Goal: Information Seeking & Learning: Learn about a topic

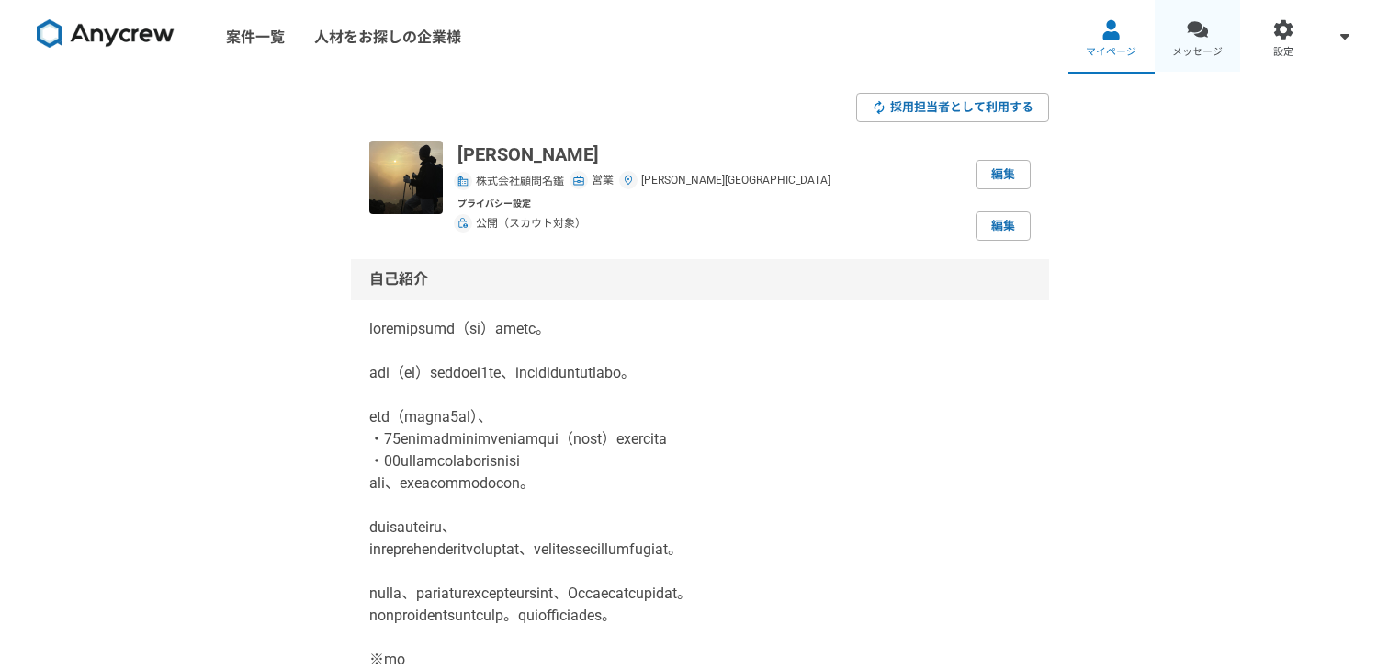
click at [1187, 18] on link "メッセージ" at bounding box center [1198, 37] width 86 height 74
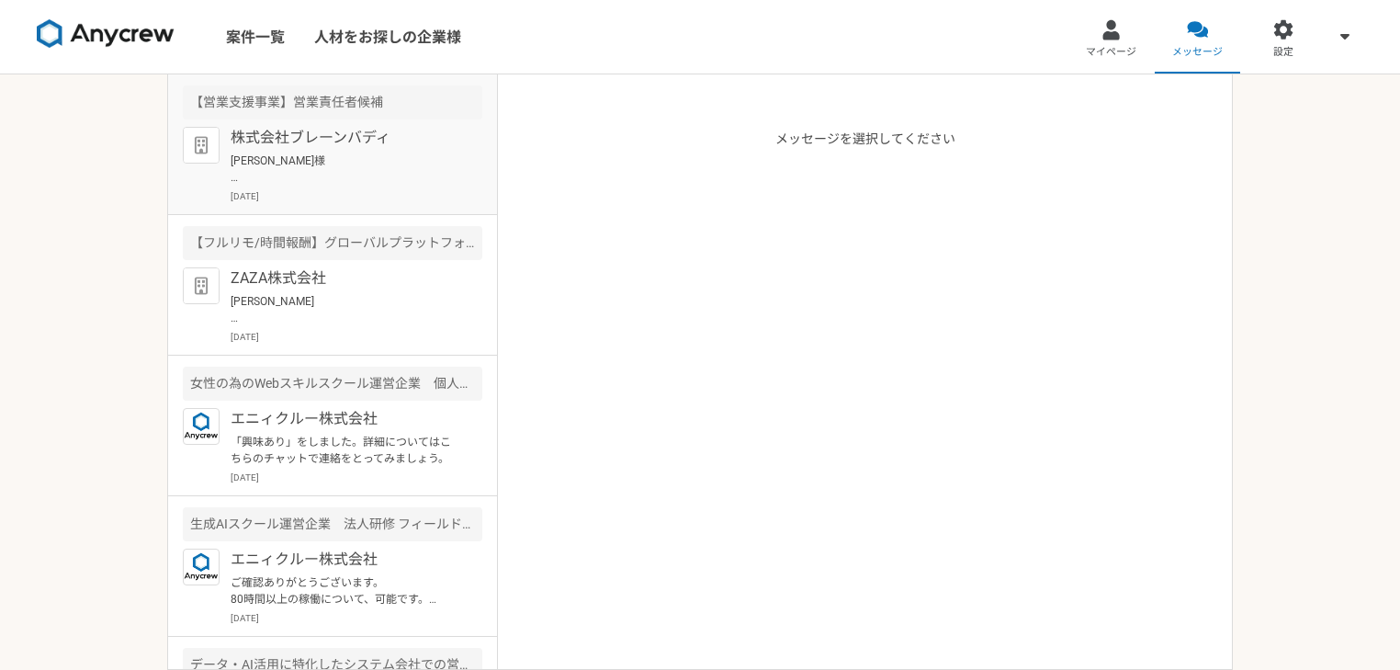
click at [326, 136] on p "株式会社ブレーンバディ" at bounding box center [344, 138] width 227 height 22
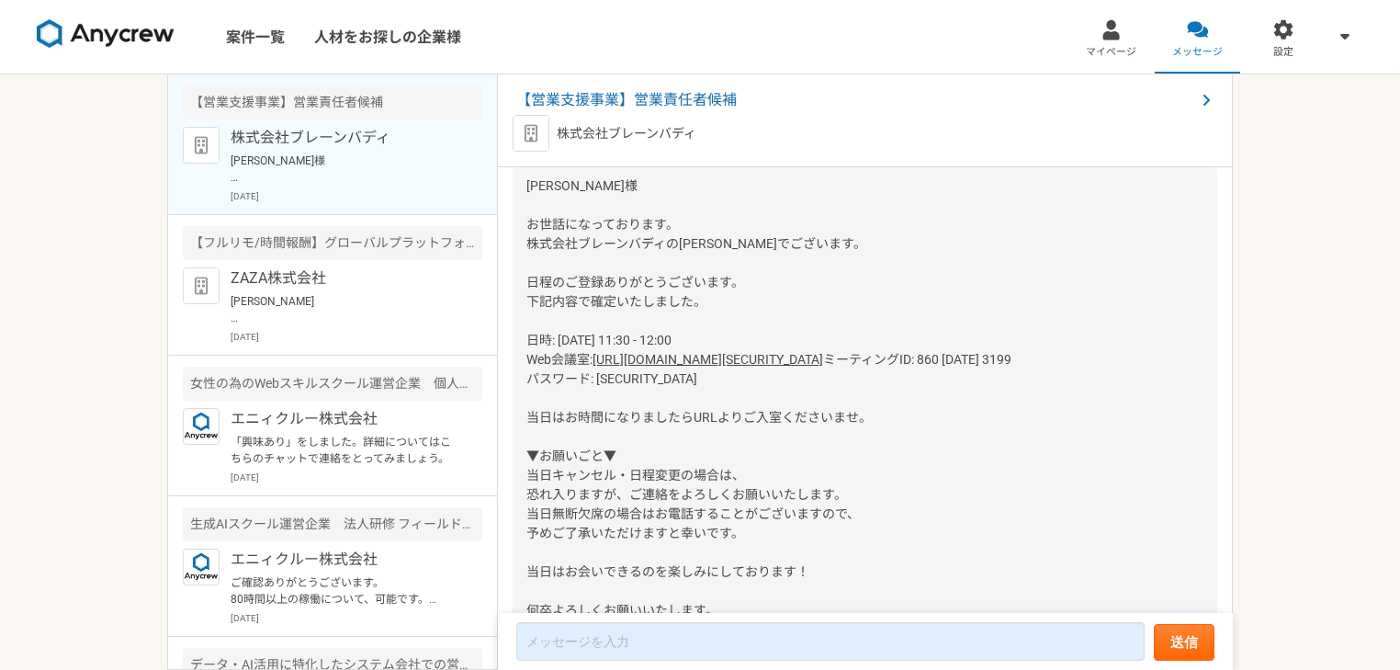
scroll to position [611, 0]
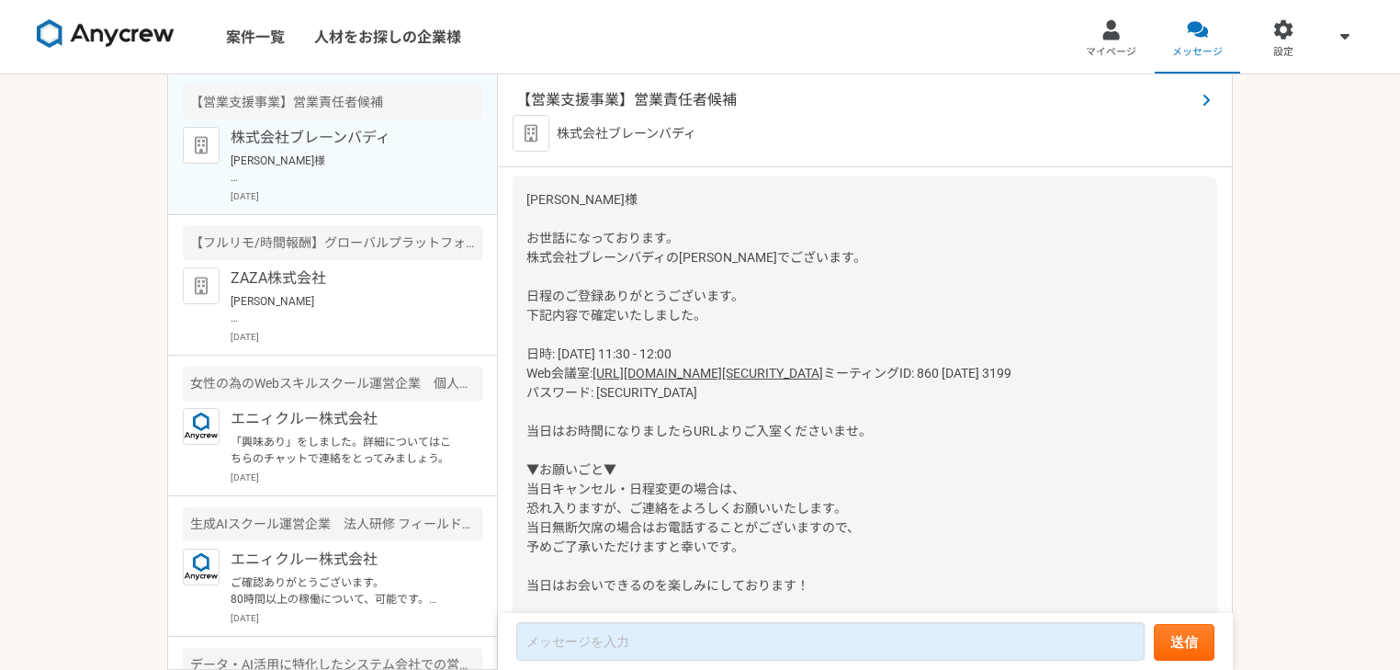
click at [604, 105] on span "【営業支援事業】営業責任者候補" at bounding box center [855, 100] width 679 height 22
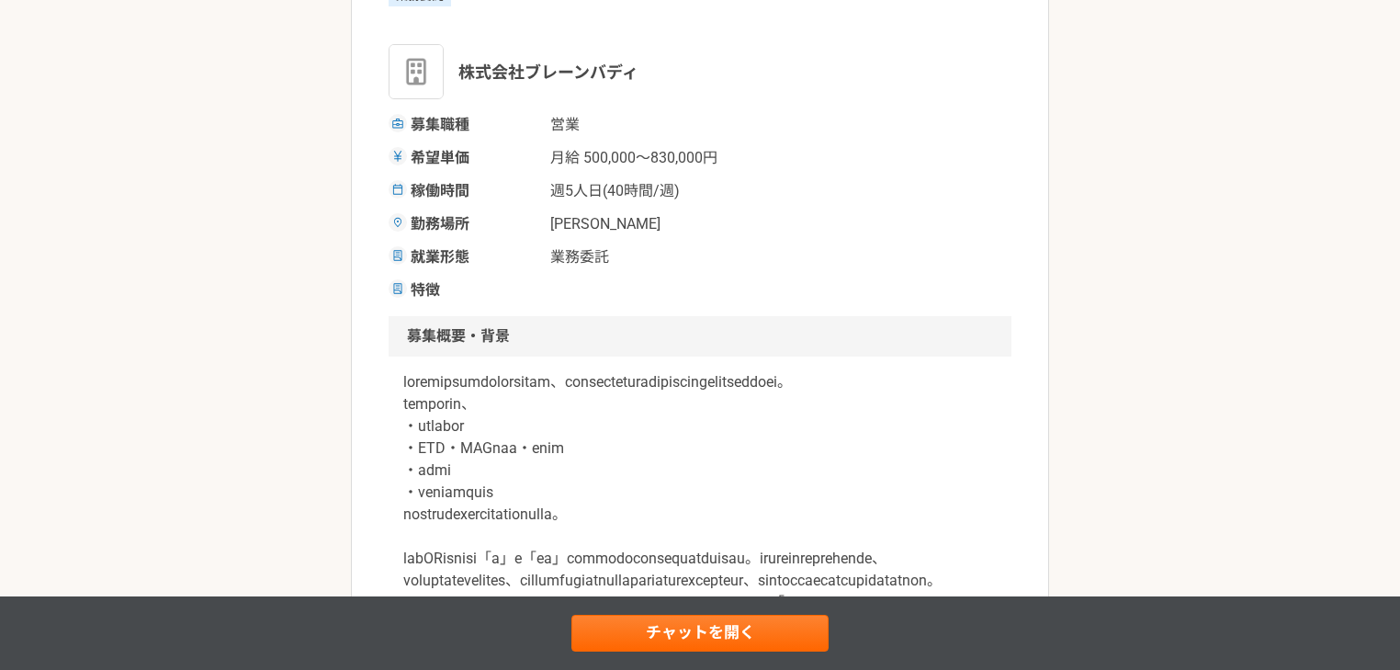
scroll to position [244, 0]
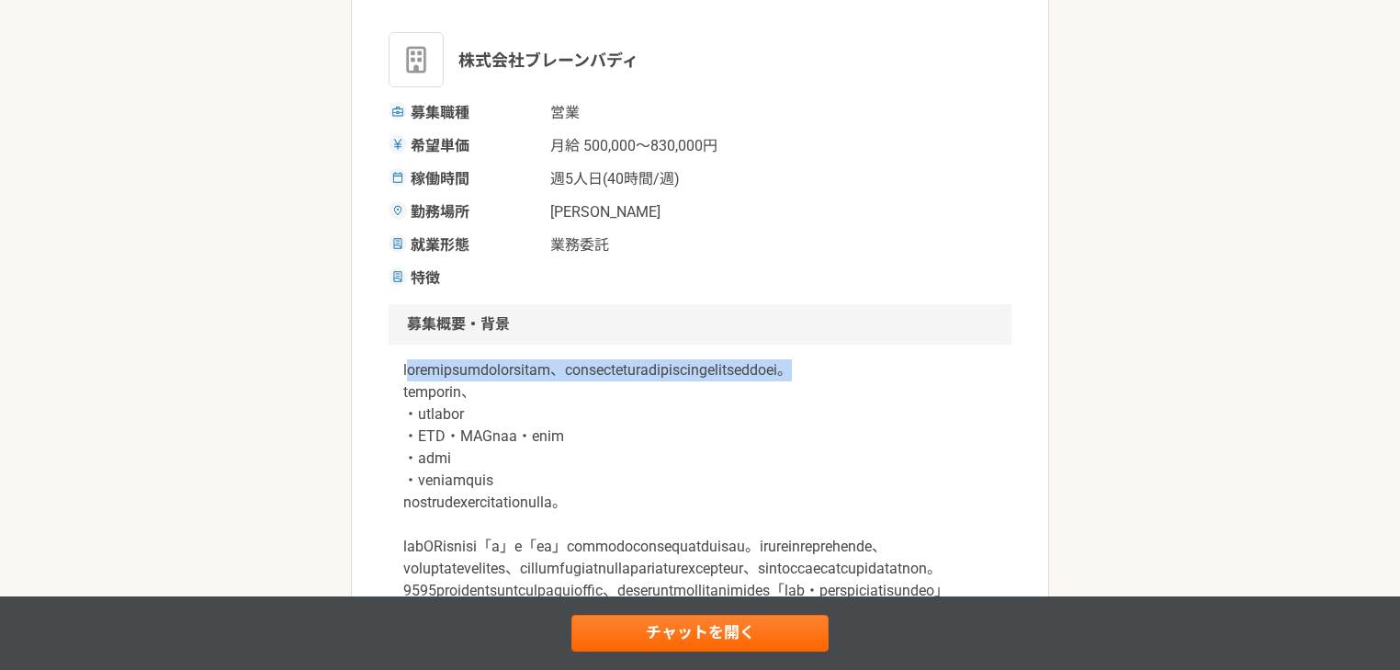
drag, startPoint x: 486, startPoint y: 372, endPoint x: 771, endPoint y: 384, distance: 285.1
click at [770, 386] on p at bounding box center [700, 513] width 594 height 309
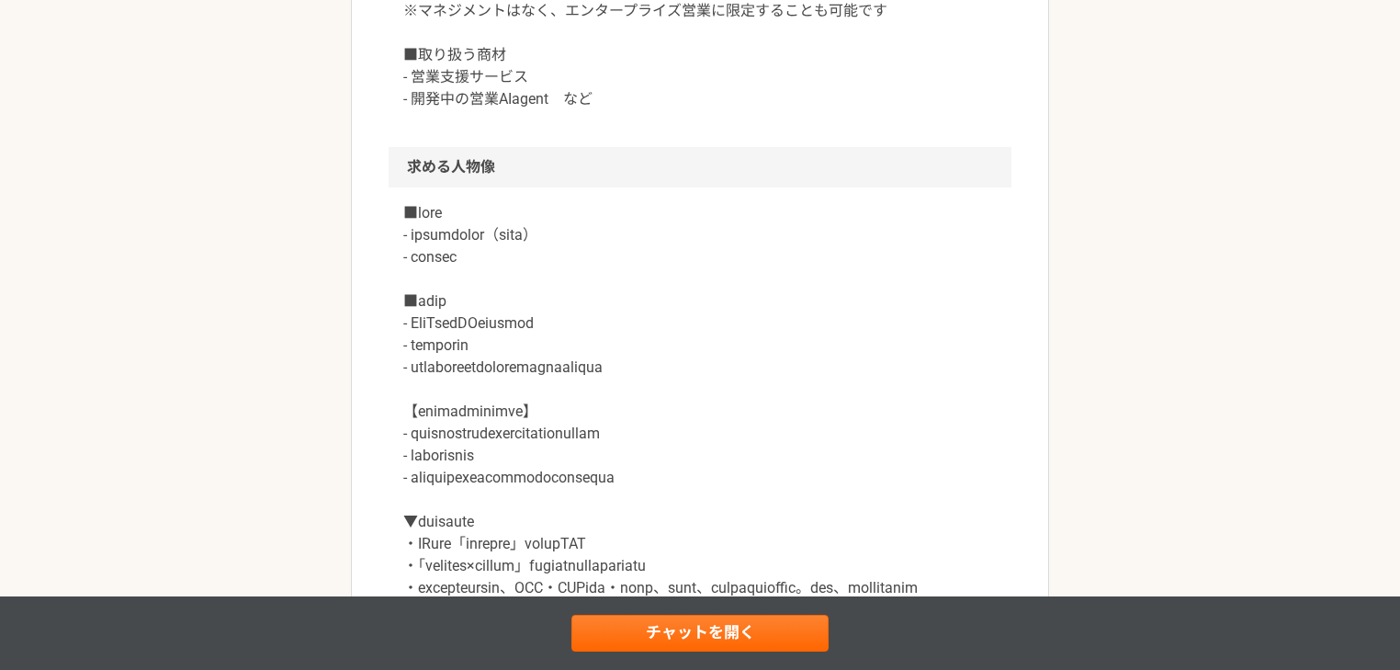
scroll to position [1470, 0]
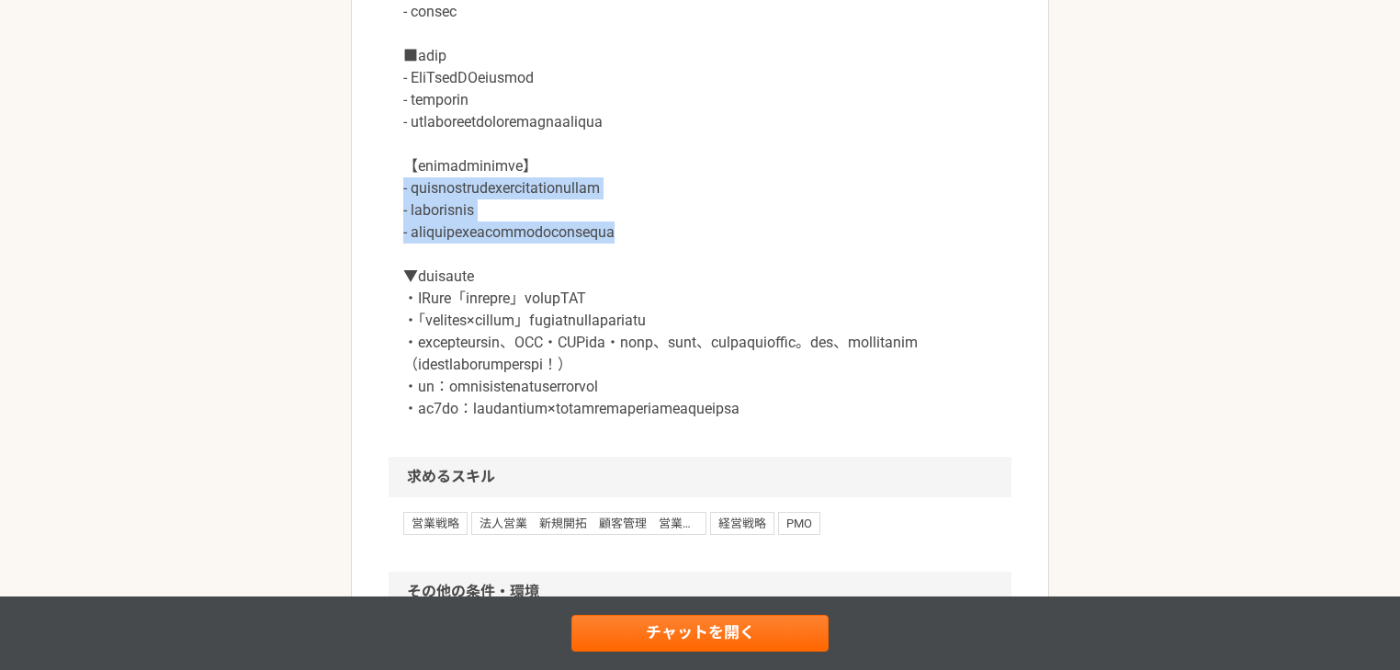
drag, startPoint x: 397, startPoint y: 303, endPoint x: 840, endPoint y: 346, distance: 445.0
click at [840, 346] on div at bounding box center [700, 199] width 623 height 515
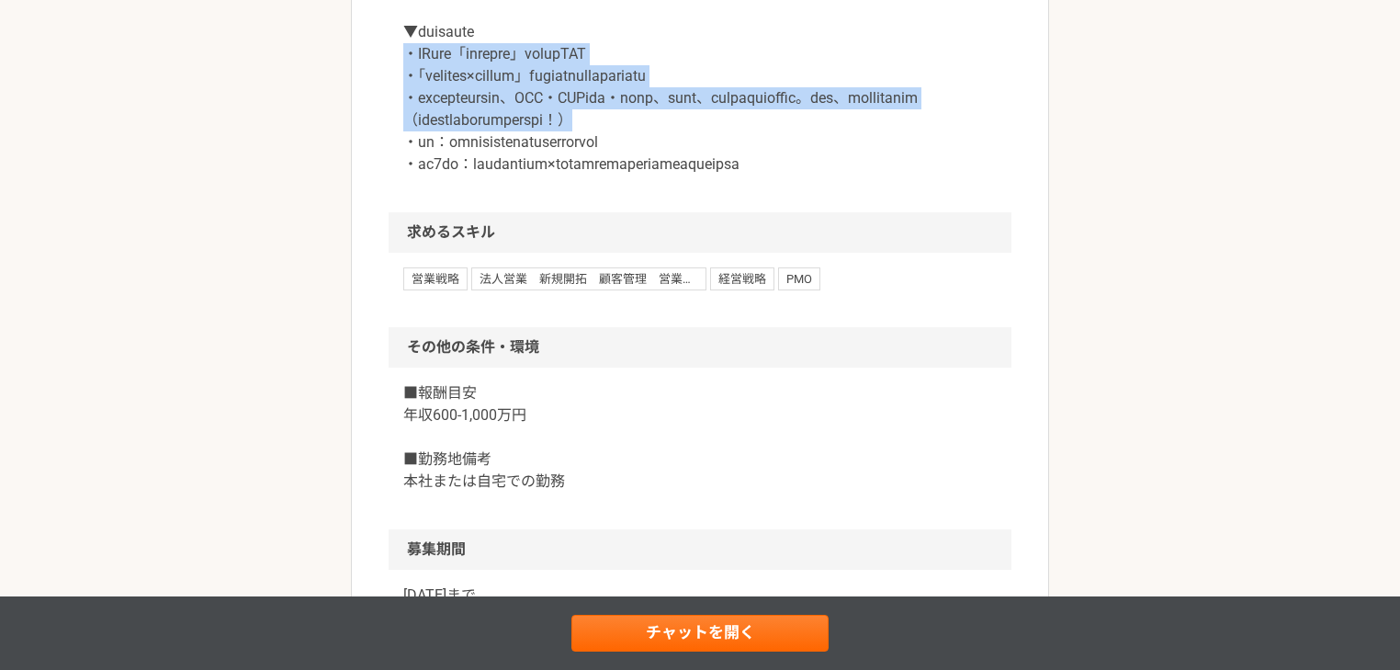
drag, startPoint x: 403, startPoint y: 165, endPoint x: 842, endPoint y: 253, distance: 446.9
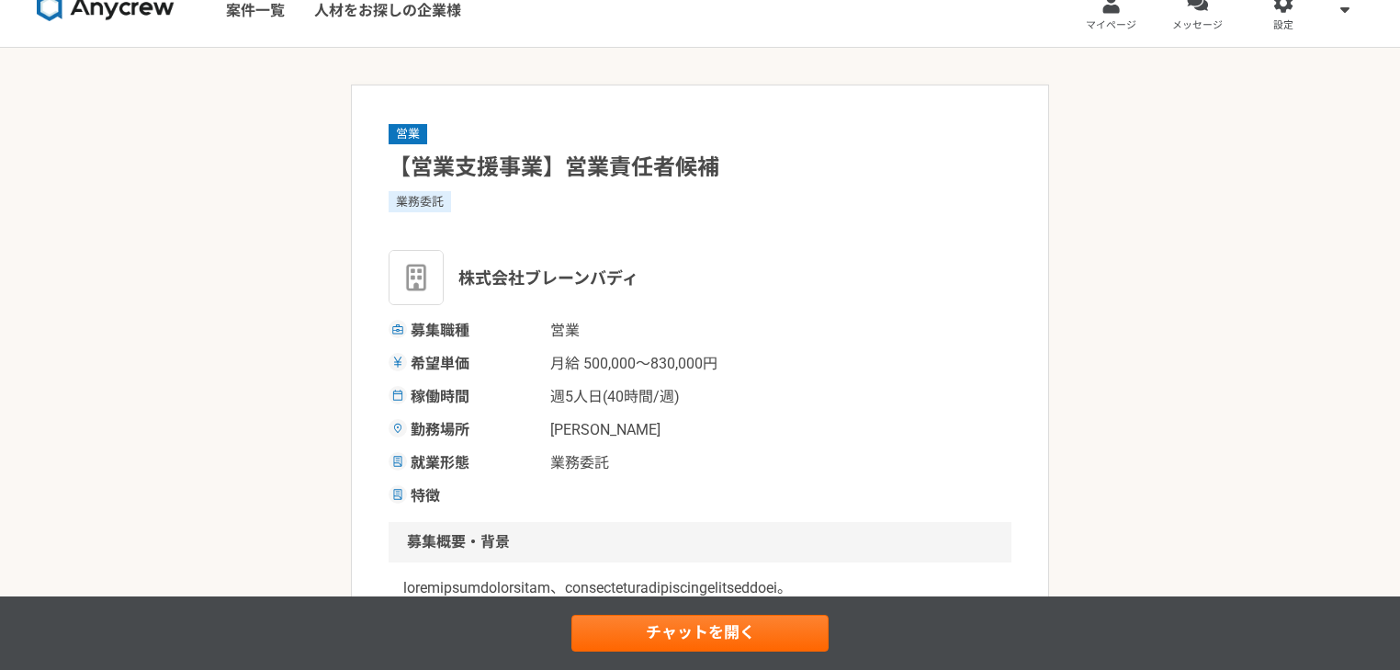
scroll to position [0, 0]
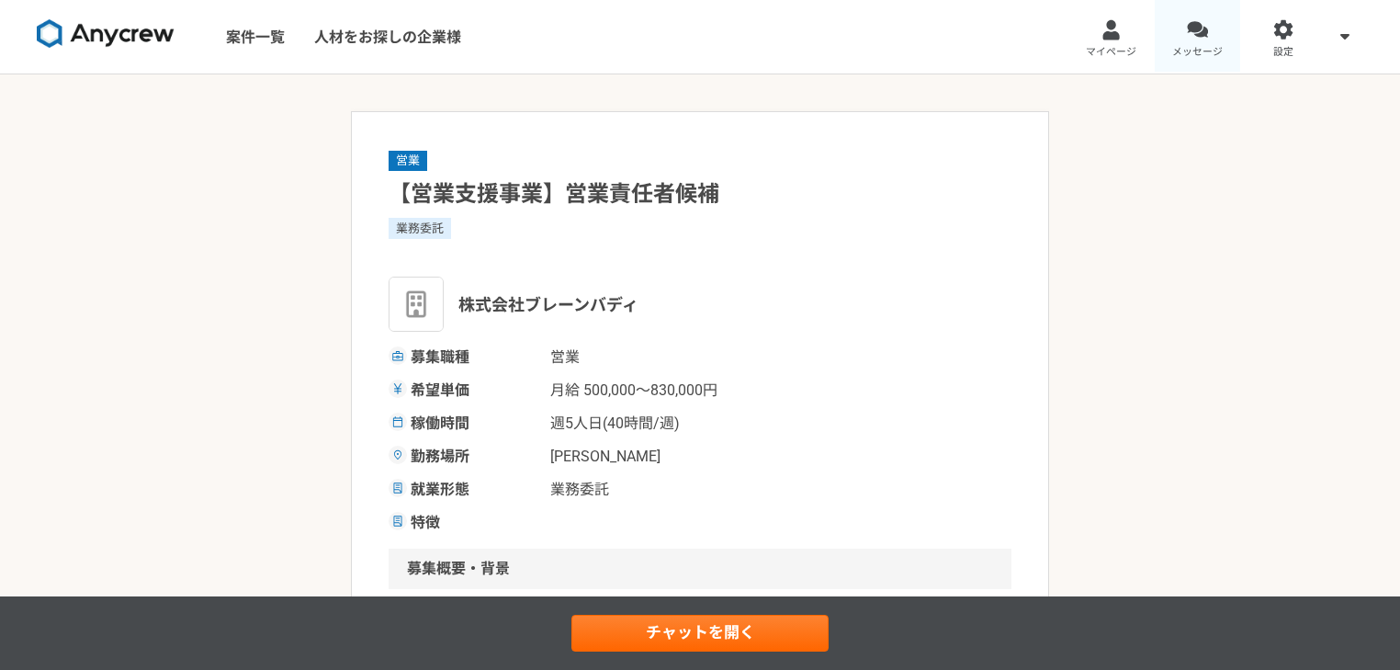
click at [1180, 9] on link "メッセージ" at bounding box center [1198, 37] width 86 height 74
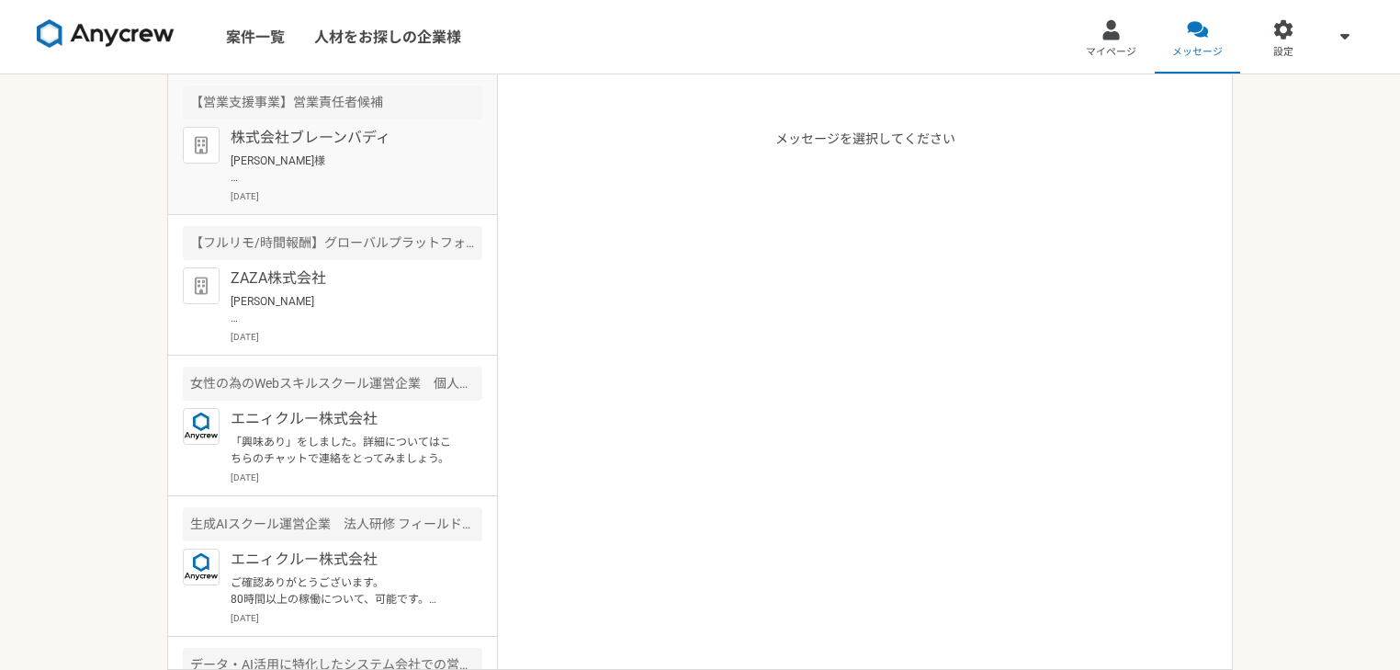
click at [324, 137] on p "株式会社ブレーンバディ" at bounding box center [344, 138] width 227 height 22
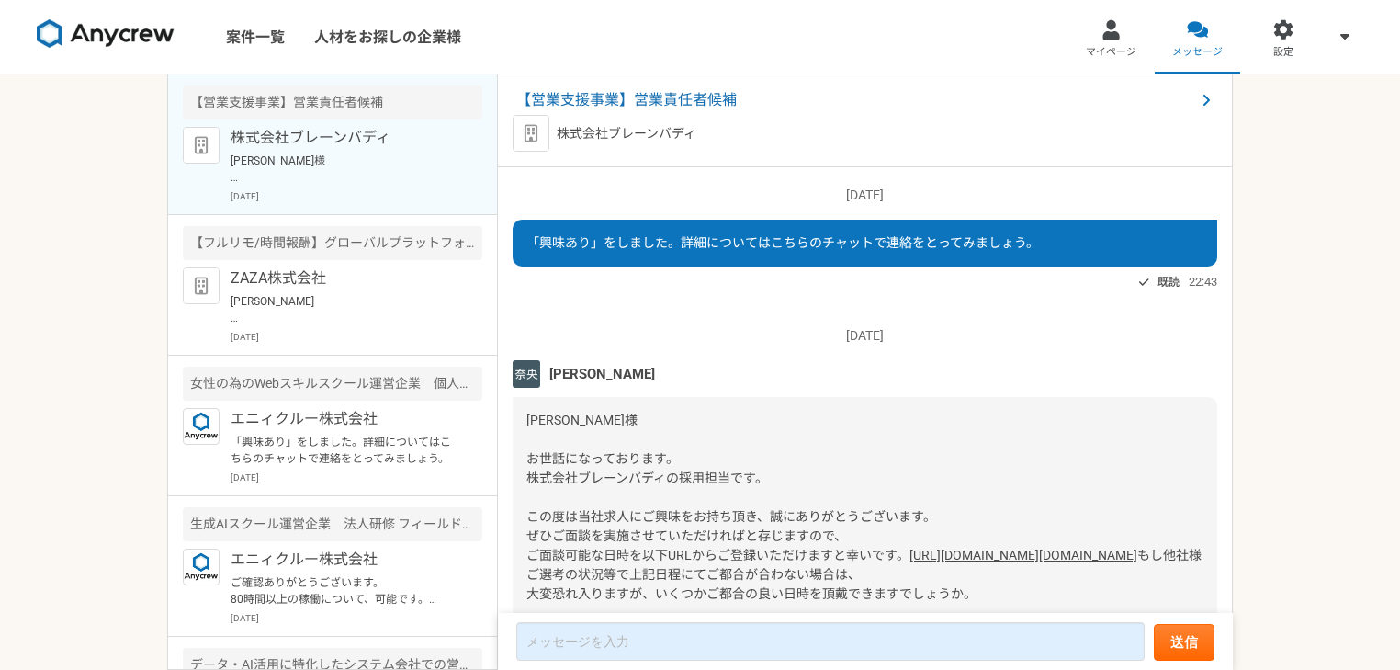
scroll to position [856, 0]
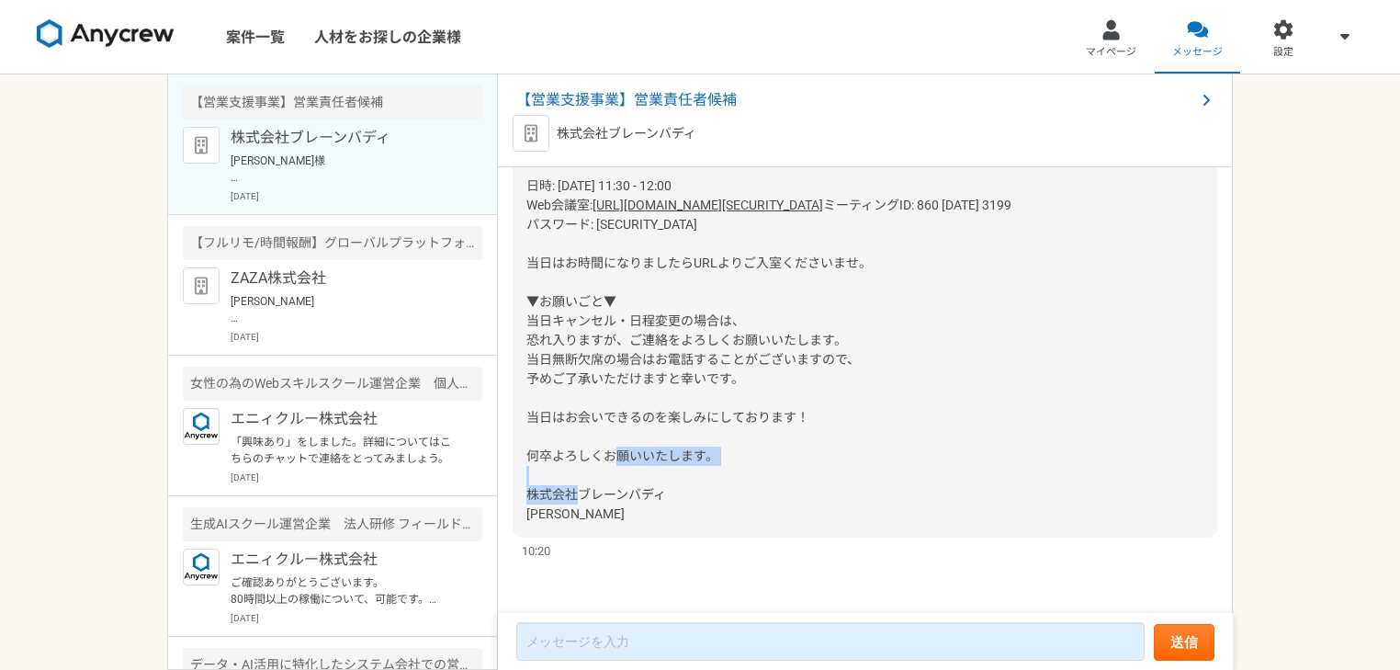
drag, startPoint x: 578, startPoint y: 507, endPoint x: 523, endPoint y: 497, distance: 56.0
click at [523, 497] on div "安岡様 お世話になっております。 株式会社ブレーンバディの藤澤でございます。 日程のご登録ありがとうございます。 下記内容で確定いたしました。 日時: 202…" at bounding box center [865, 272] width 705 height 529
copy span "株式会社ブレーンバディ 藤澤"
click at [727, 100] on span "【営業支援事業】営業責任者候補" at bounding box center [855, 100] width 679 height 22
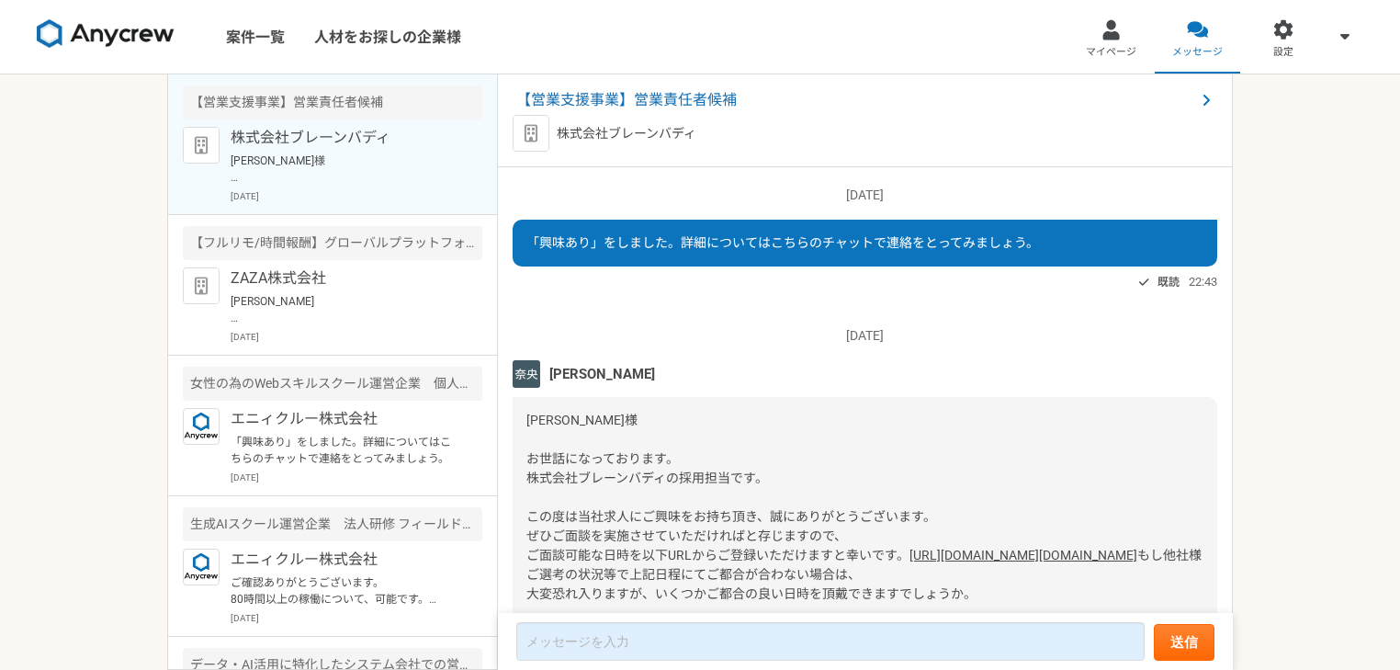
scroll to position [856, 0]
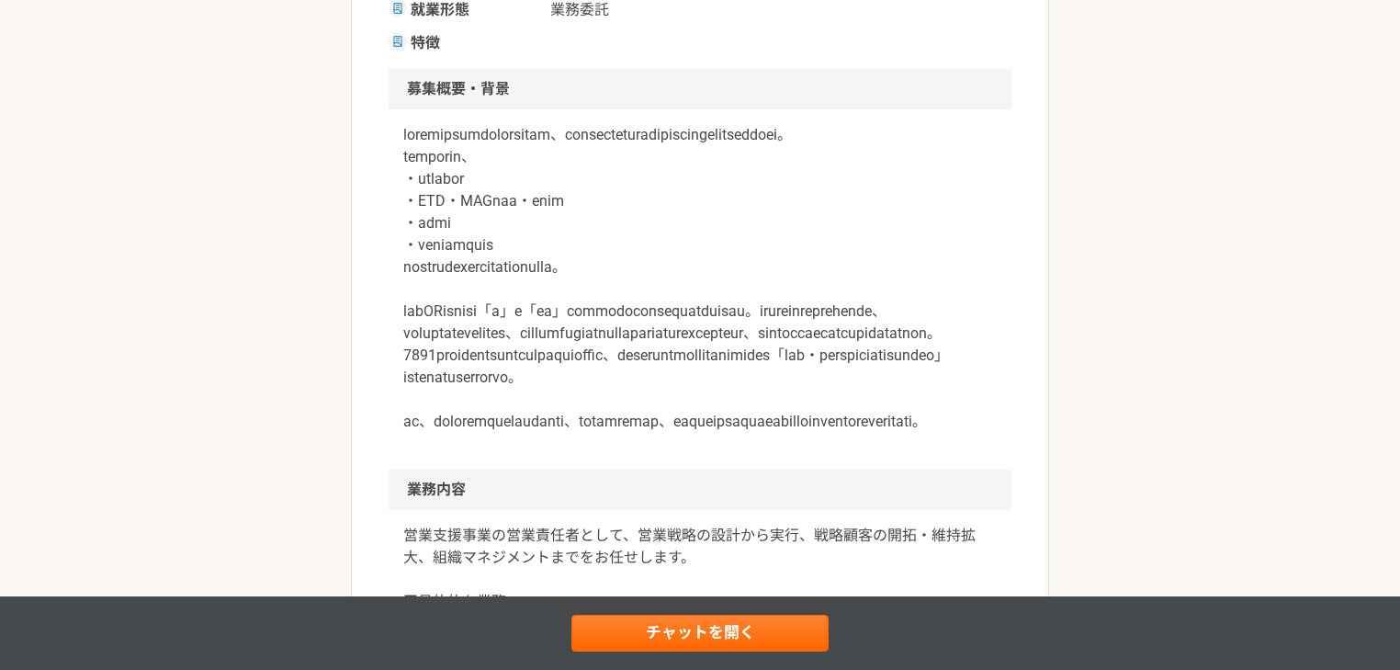
scroll to position [490, 0]
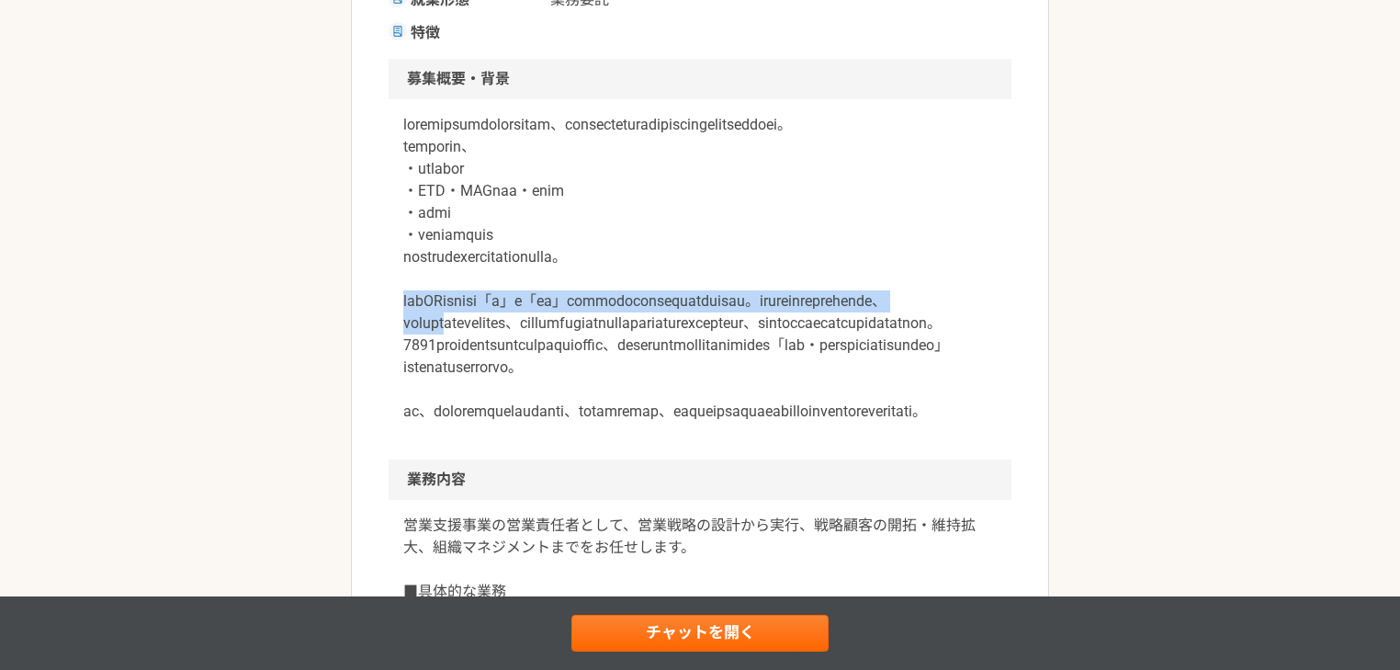
drag, startPoint x: 388, startPoint y: 327, endPoint x: 787, endPoint y: 345, distance: 399.2
click at [787, 345] on div at bounding box center [700, 279] width 623 height 360
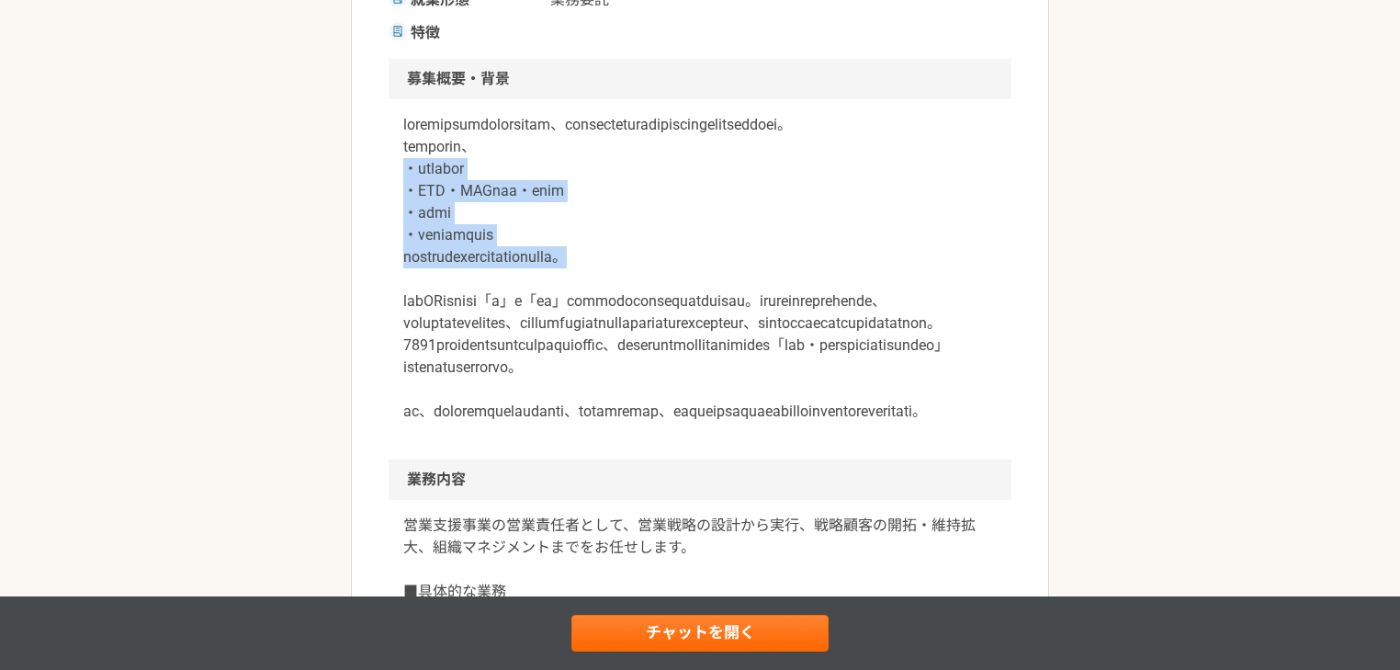
drag, startPoint x: 452, startPoint y: 195, endPoint x: 773, endPoint y: 269, distance: 329.2
click at [773, 269] on div at bounding box center [700, 279] width 623 height 360
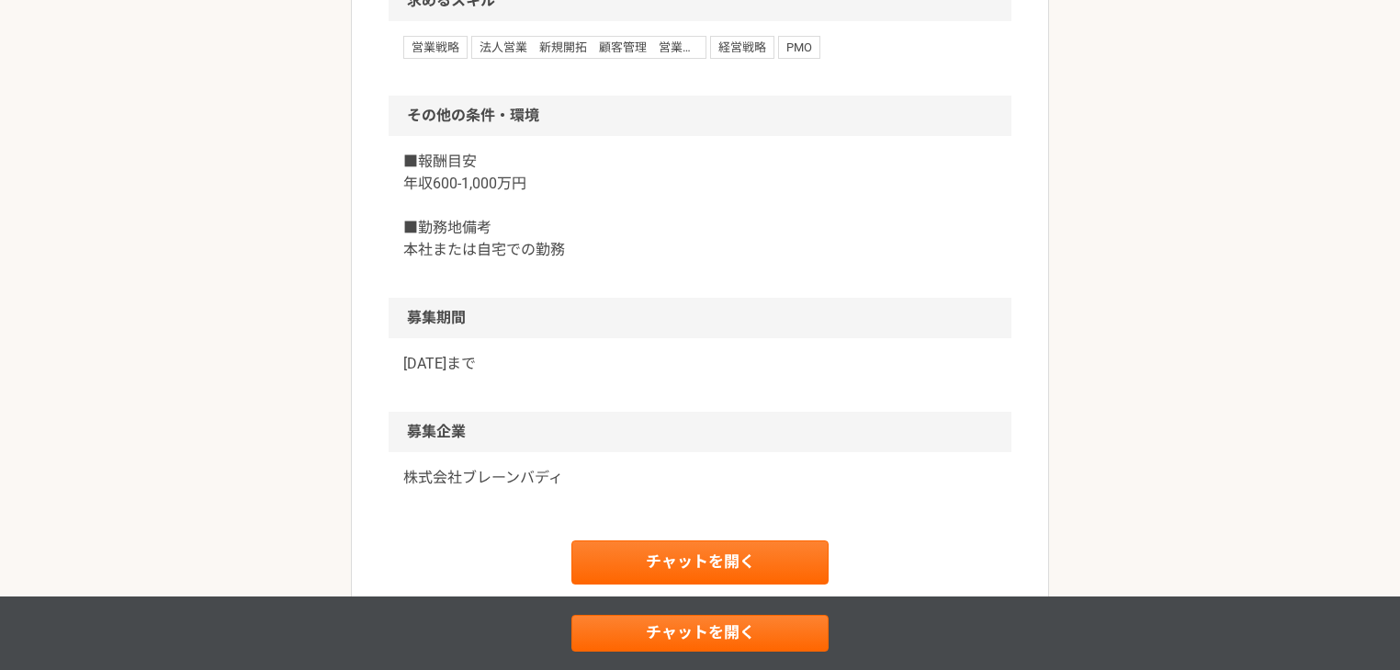
scroll to position [1960, 0]
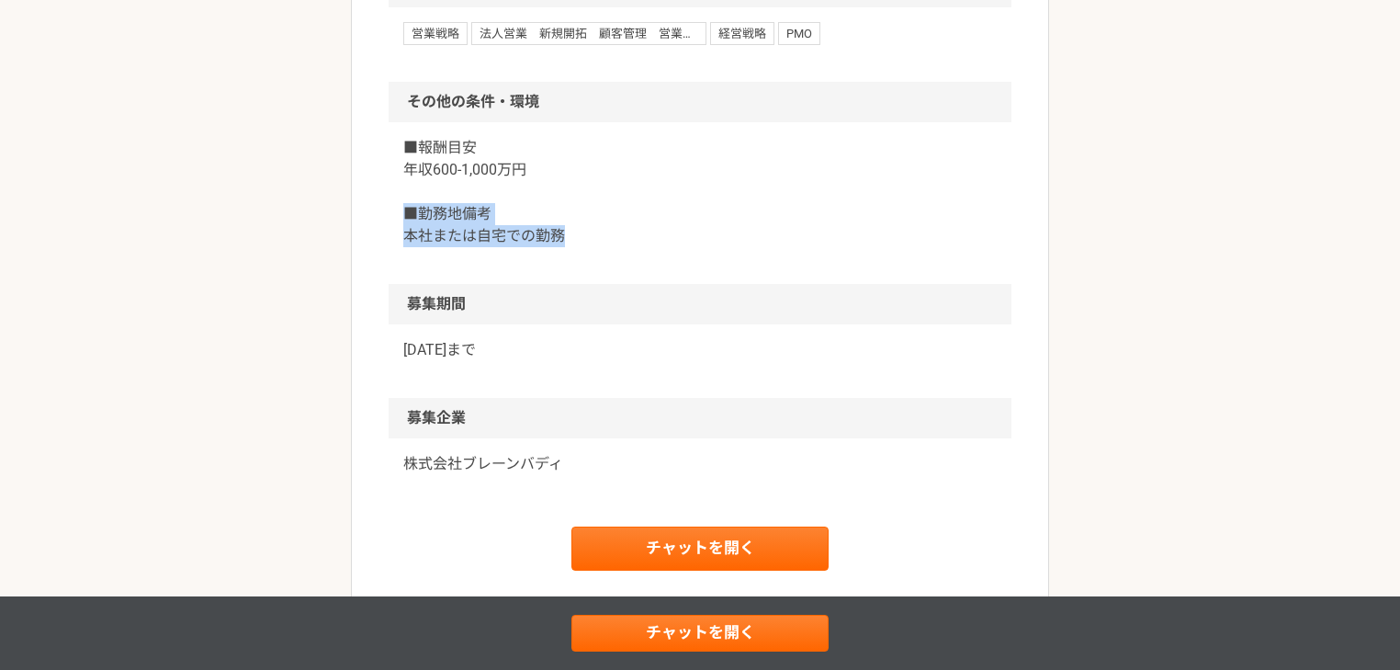
drag, startPoint x: 386, startPoint y: 366, endPoint x: 617, endPoint y: 391, distance: 232.9
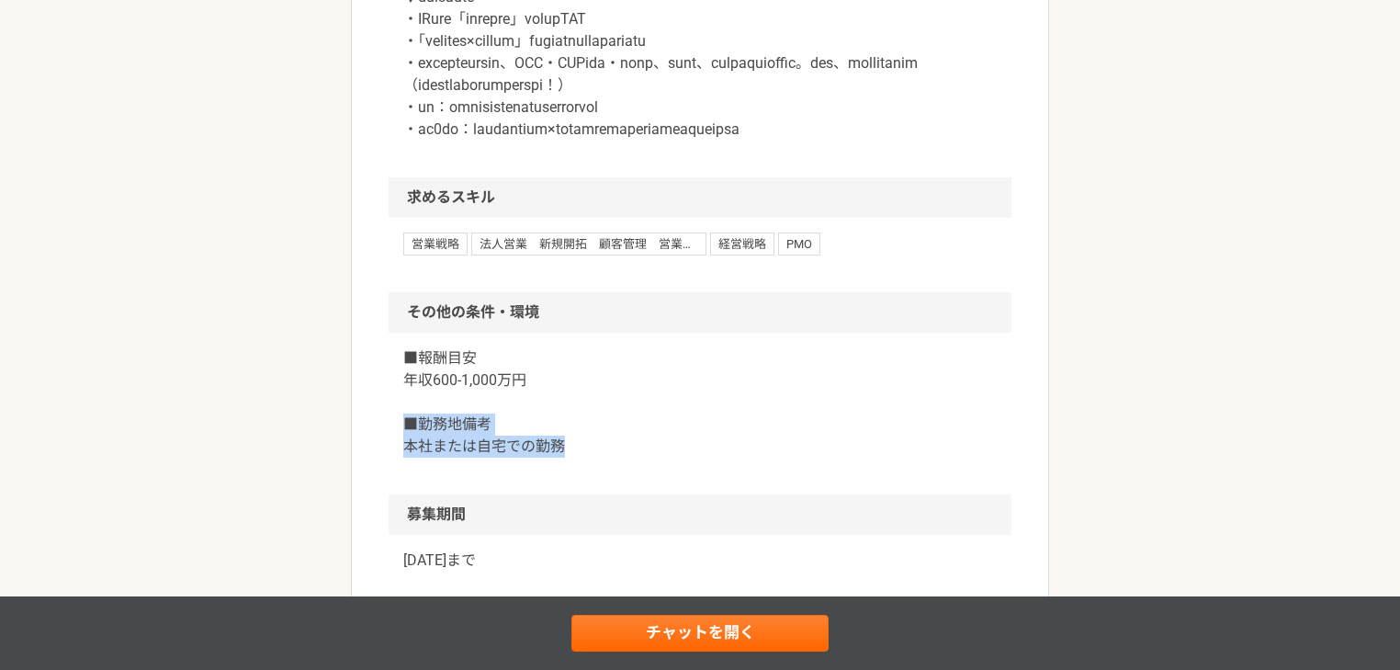
scroll to position [1715, 0]
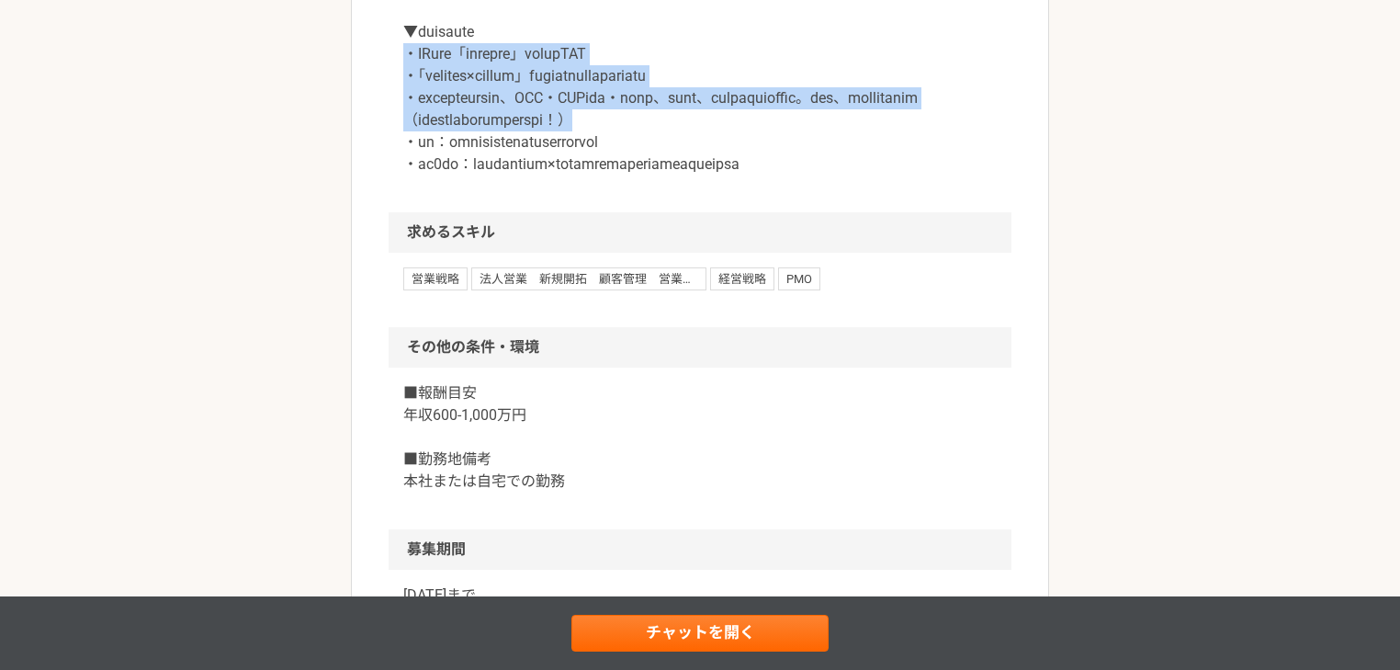
drag, startPoint x: 393, startPoint y: 162, endPoint x: 941, endPoint y: 263, distance: 556.9
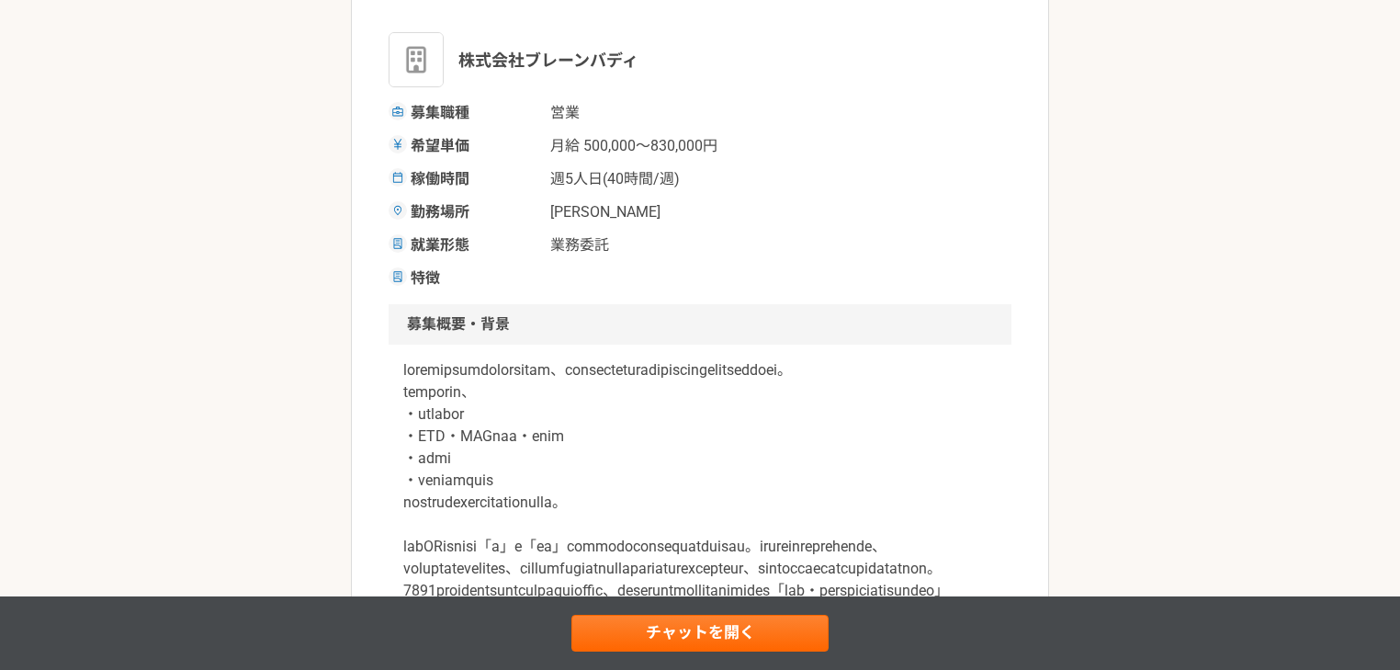
scroll to position [490, 0]
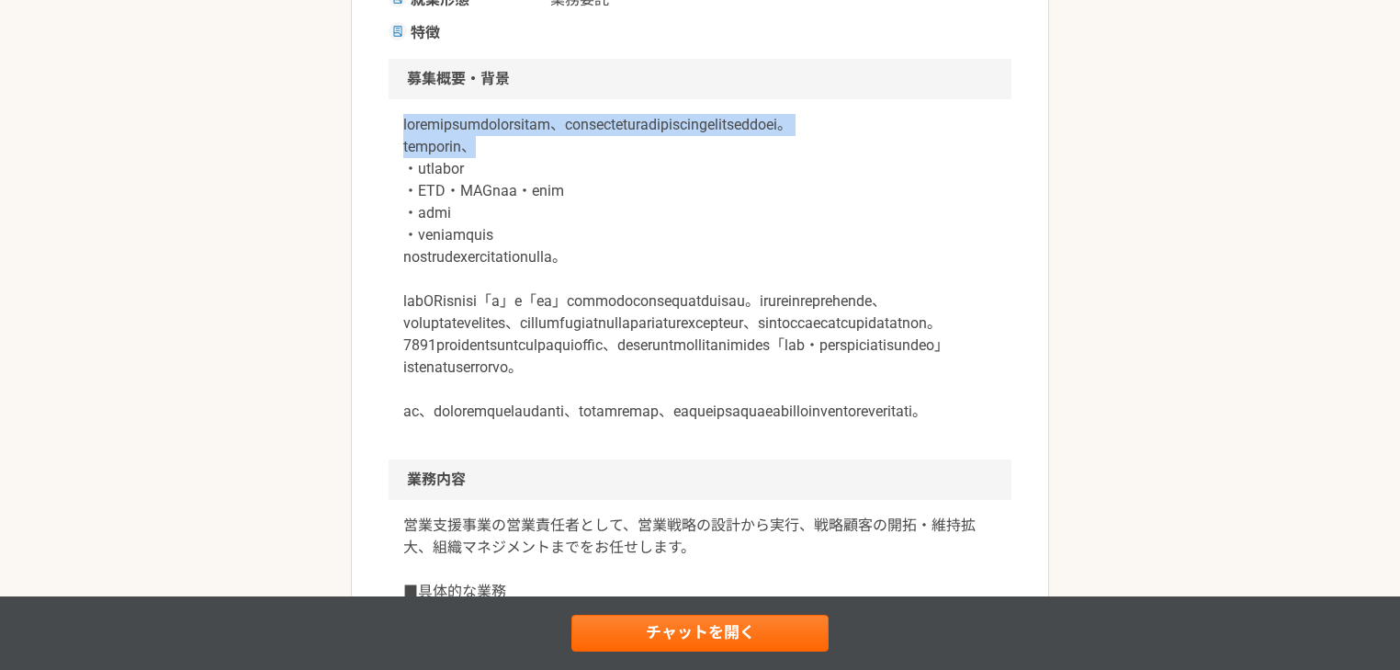
drag, startPoint x: 402, startPoint y: 119, endPoint x: 696, endPoint y: 179, distance: 300.0
click at [696, 179] on div at bounding box center [700, 279] width 623 height 360
click at [397, 170] on div at bounding box center [700, 279] width 623 height 360
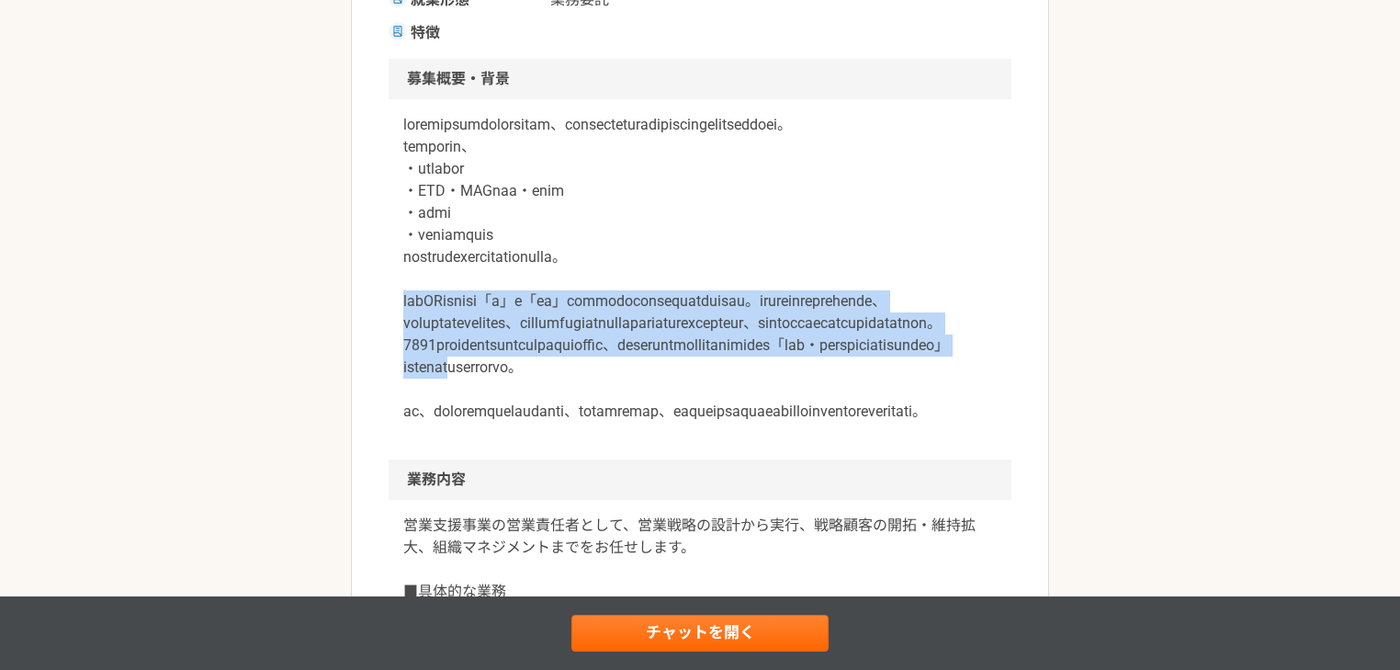
drag, startPoint x: 392, startPoint y: 323, endPoint x: 1003, endPoint y: 434, distance: 621.1
click at [1003, 434] on div at bounding box center [700, 279] width 623 height 360
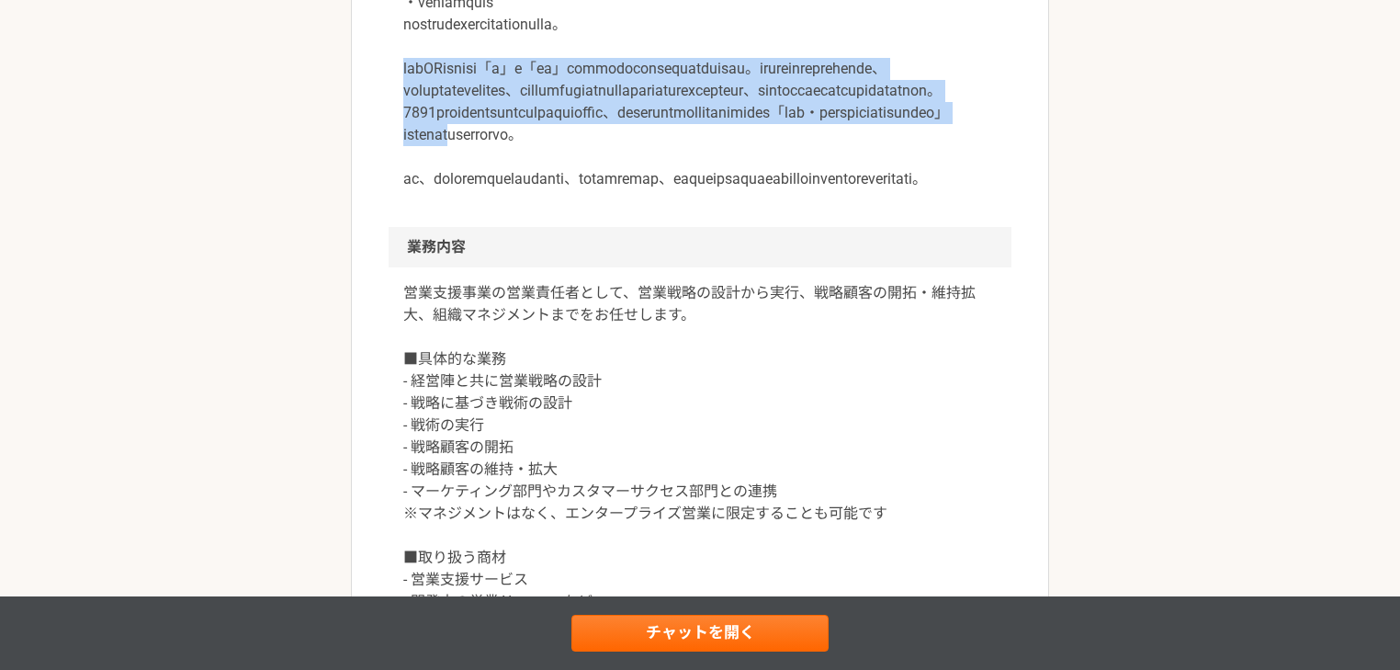
scroll to position [735, 0]
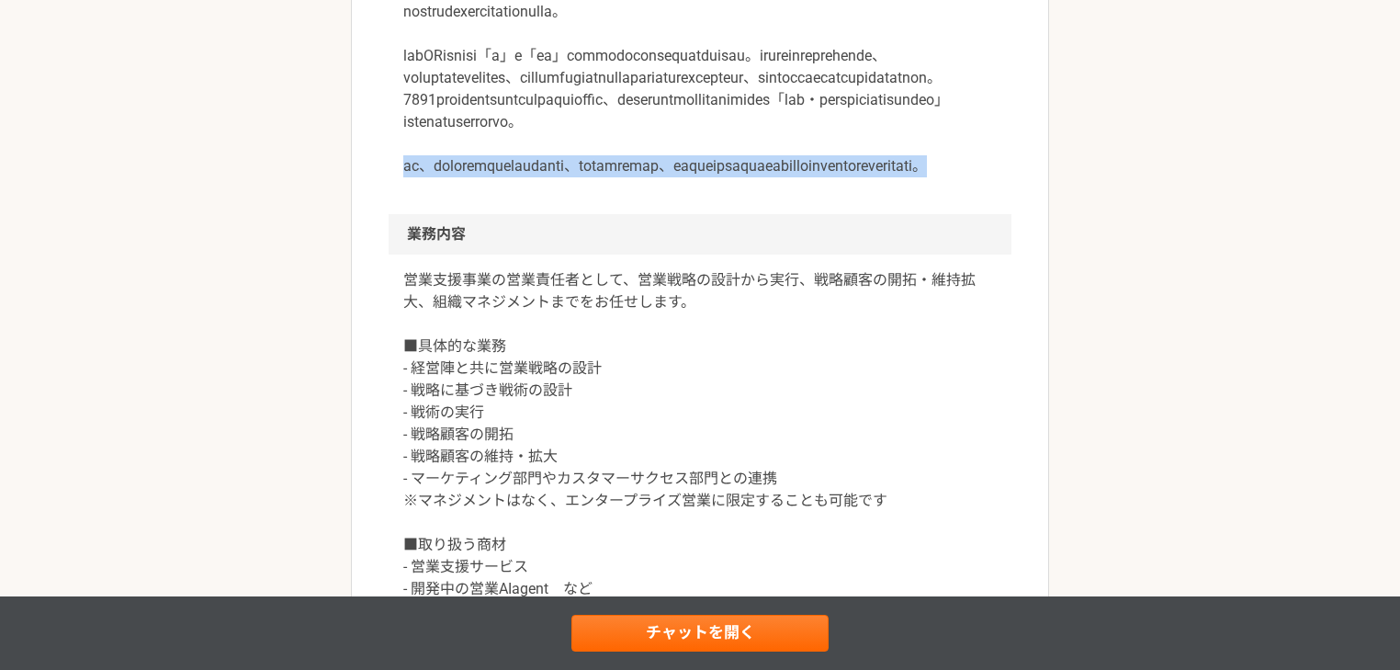
drag, startPoint x: 386, startPoint y: 248, endPoint x: 871, endPoint y: 269, distance: 485.6
click at [871, 269] on article "営業 【営業支援事業】営業責任者候補 業務委託 株式会社ブレーンバディ 募集職種 営業 希望単価 月給 500,000〜830,000円 稼働時間 週5人日(…" at bounding box center [700, 604] width 698 height 2457
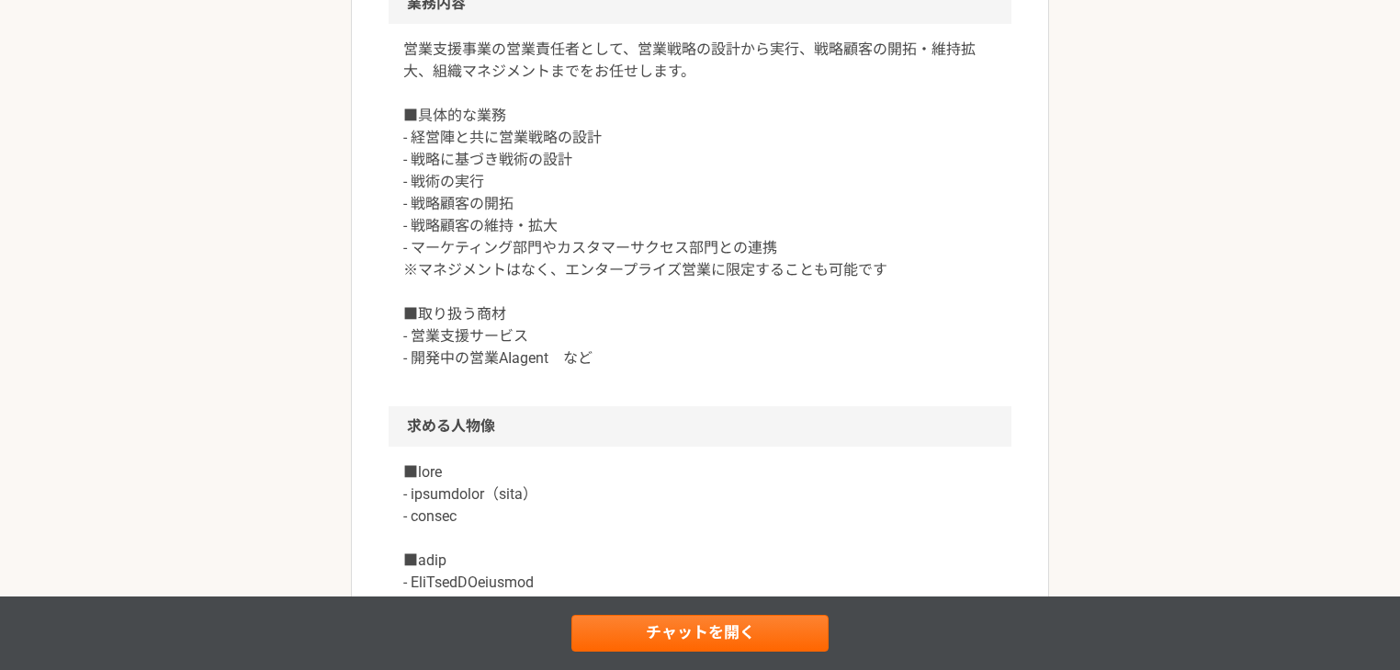
scroll to position [979, 0]
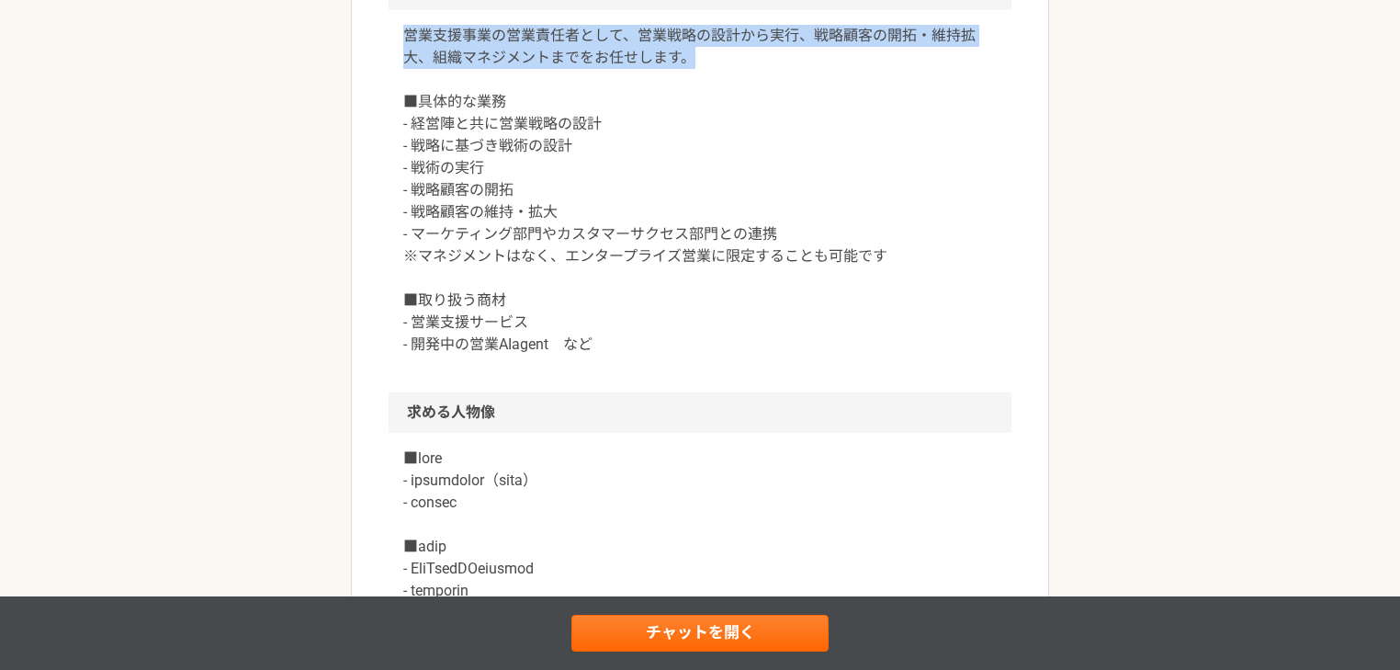
drag, startPoint x: 506, startPoint y: 154, endPoint x: 717, endPoint y: 176, distance: 211.6
click at [717, 176] on div "営業支援事業の営業責任者として、営業戦略の設計から実行、戦略顧客の開拓・維持拡大、組織マネジメントまでをお任せします。 ■具体的な業務 - 経営陣と共に営業戦…" at bounding box center [700, 201] width 623 height 382
click at [808, 167] on p "営業支援事業の営業責任者として、営業戦略の設計から実行、戦略顧客の開拓・維持拡大、組織マネジメントまでをお任せします。 ■具体的な業務 - 経営陣と共に営業戦…" at bounding box center [700, 190] width 594 height 331
drag, startPoint x: 419, startPoint y: 145, endPoint x: 777, endPoint y: 161, distance: 358.7
click at [777, 161] on div "営業支援事業の営業責任者として、営業戦略の設計から実行、戦略顧客の開拓・維持拡大、組織マネジメントまでをお任せします。 ■具体的な業務 - 経営陣と共に営業戦…" at bounding box center [700, 201] width 623 height 382
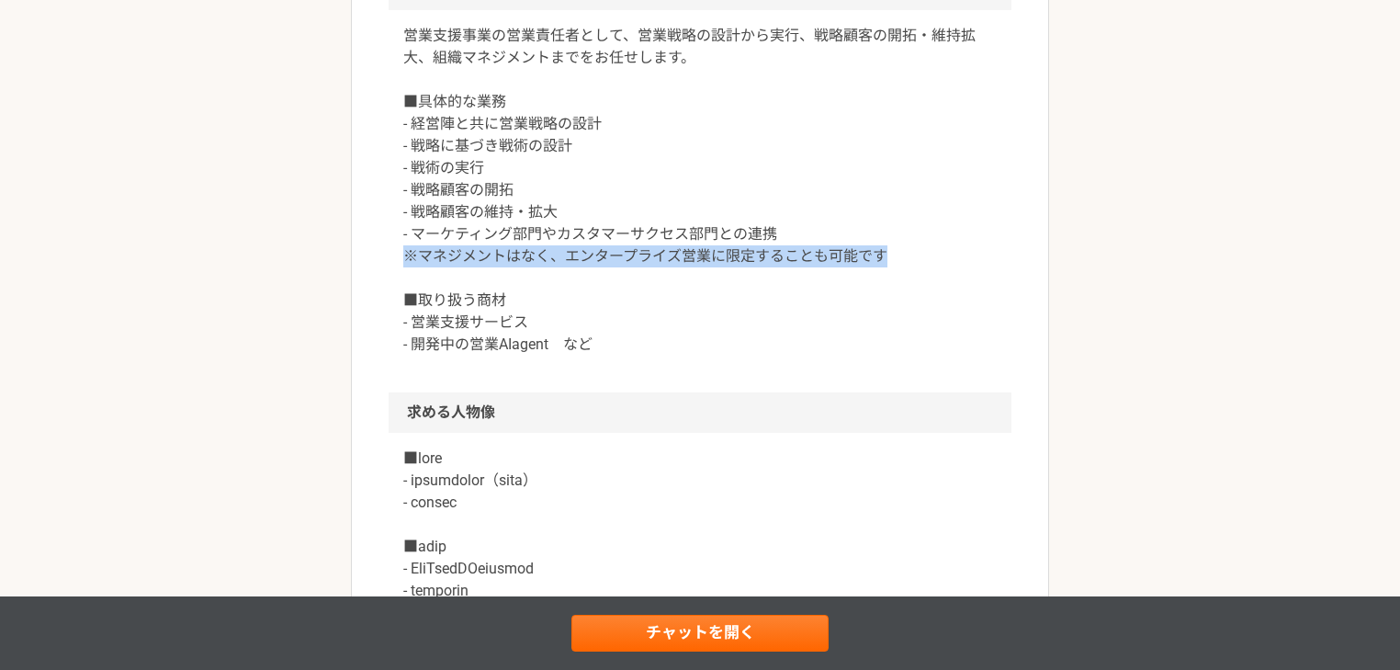
drag, startPoint x: 398, startPoint y: 361, endPoint x: 901, endPoint y: 369, distance: 503.6
click at [900, 369] on div "営業支援事業の営業責任者として、営業戦略の設計から実行、戦略顧客の開拓・維持拡大、組織マネジメントまでをお任せします。 ■具体的な業務 - 経営陣と共に営業戦…" at bounding box center [700, 201] width 623 height 382
click at [915, 356] on p "営業支援事業の営業責任者として、営業戦略の設計から実行、戦略顧客の開拓・維持拡大、組織マネジメントまでをお任せします。 ■具体的な業務 - 経営陣と共に営業戦…" at bounding box center [700, 190] width 594 height 331
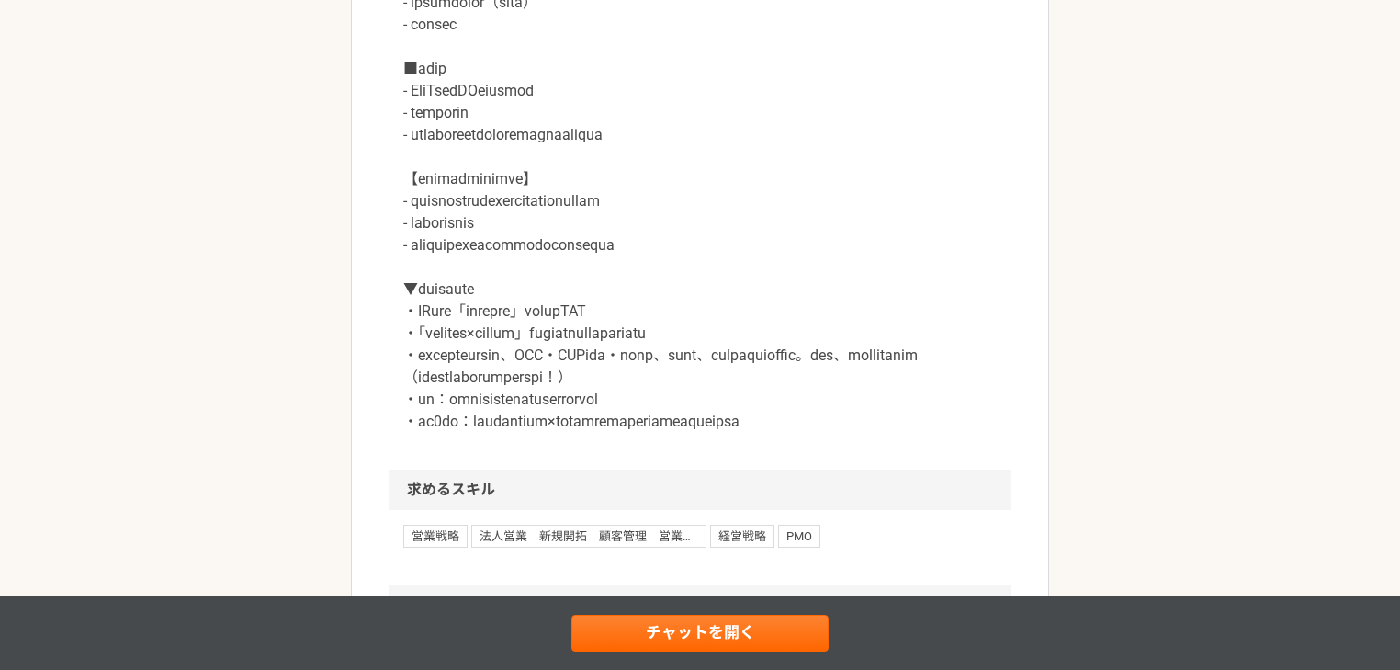
scroll to position [1470, 0]
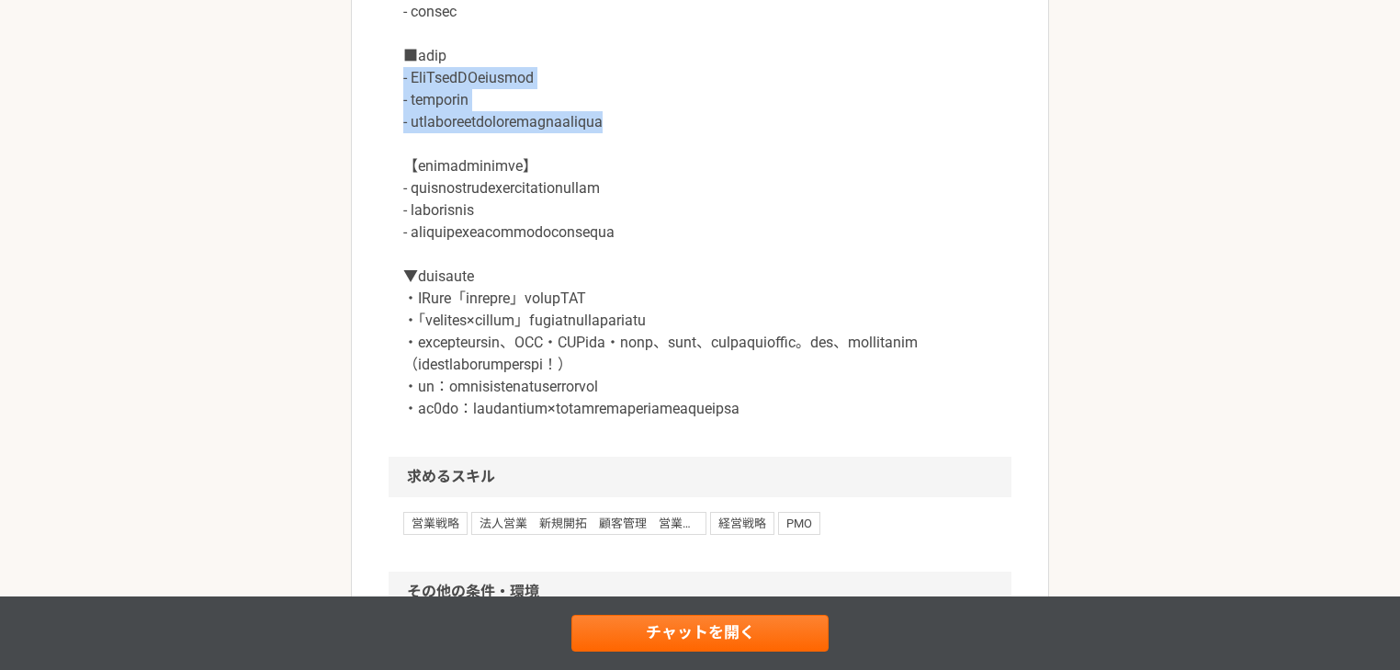
drag, startPoint x: 404, startPoint y: 193, endPoint x: 839, endPoint y: 232, distance: 436.3
click at [839, 232] on p at bounding box center [700, 188] width 594 height 463
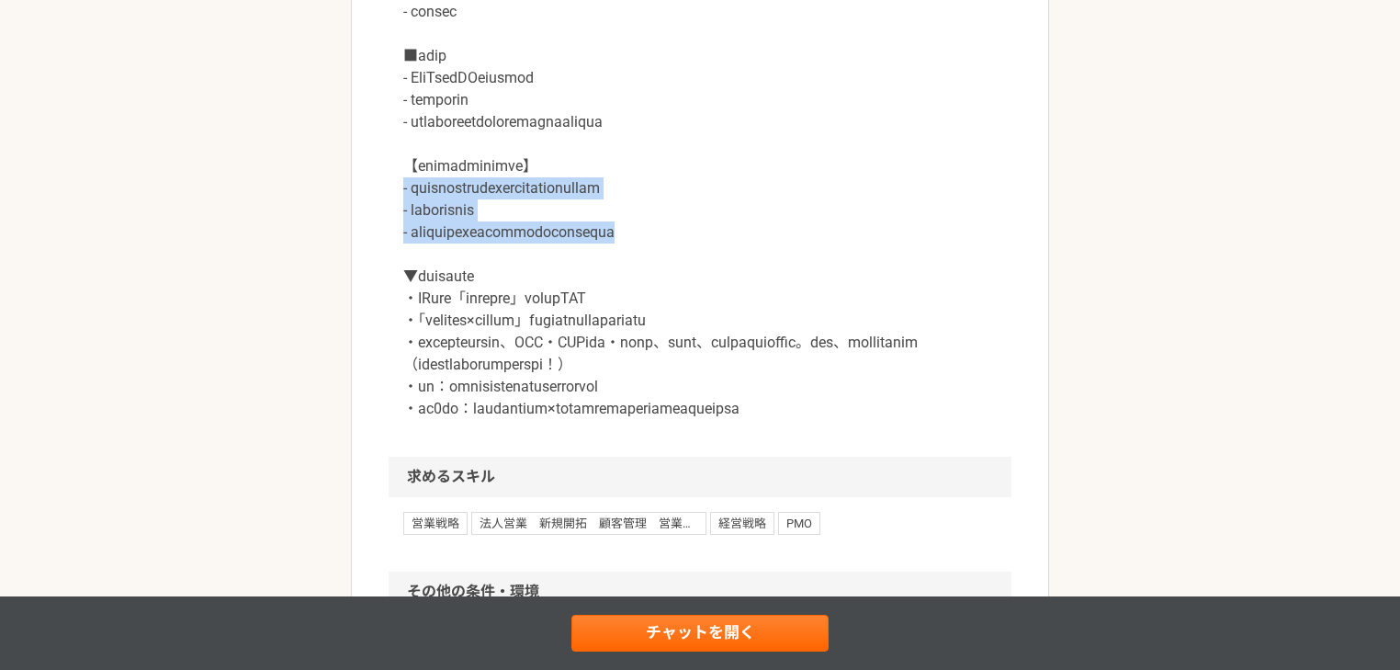
drag, startPoint x: 388, startPoint y: 298, endPoint x: 845, endPoint y: 343, distance: 459.8
click at [845, 343] on div at bounding box center [700, 199] width 623 height 515
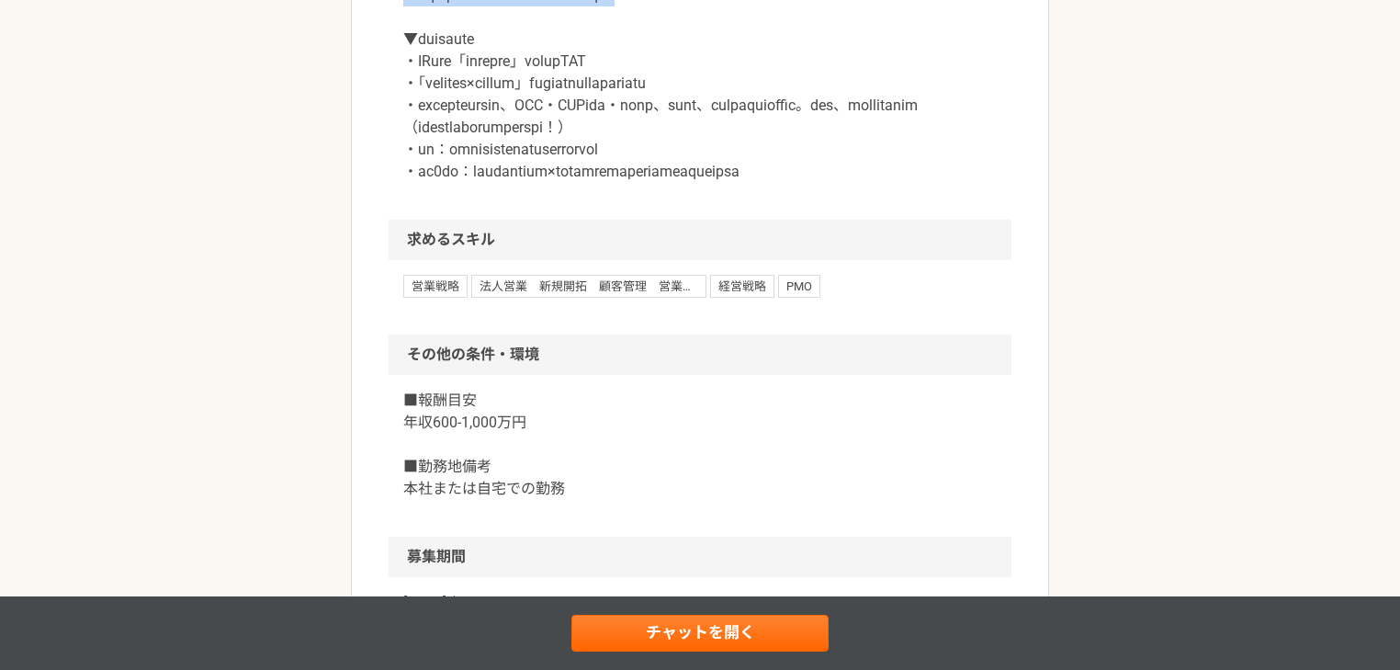
scroll to position [1715, 0]
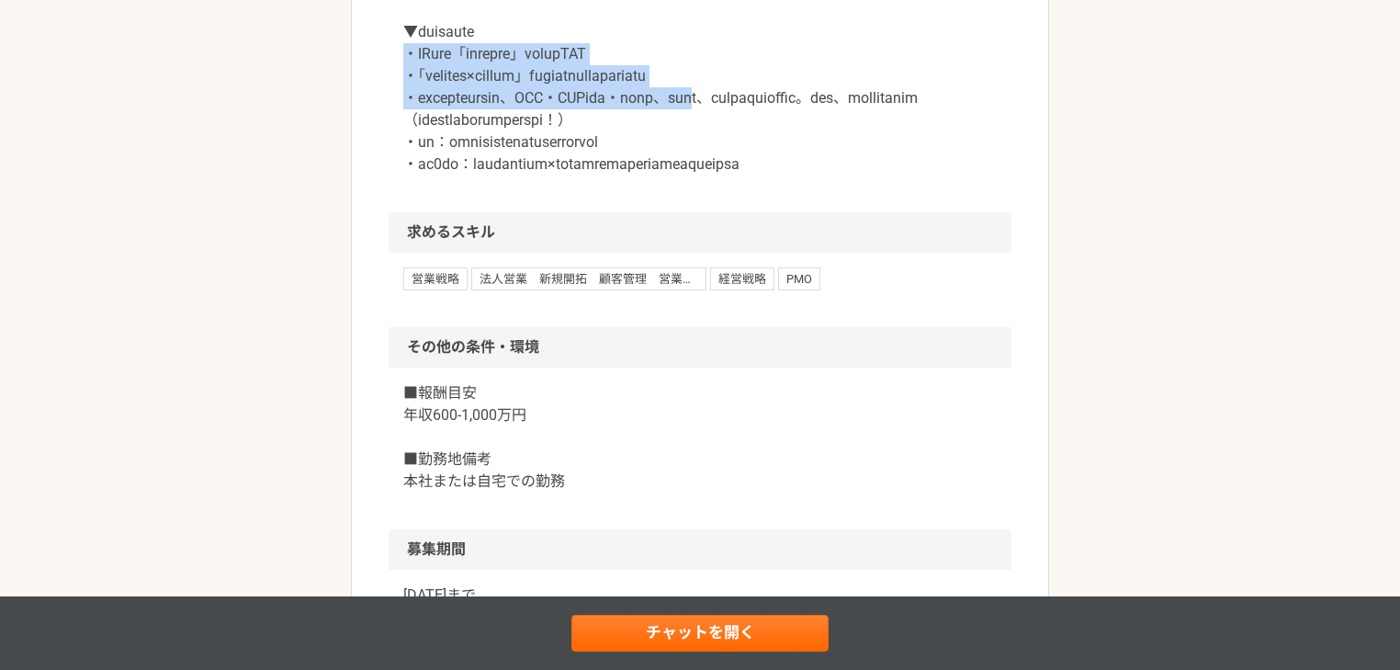
drag, startPoint x: 405, startPoint y: 169, endPoint x: 850, endPoint y: 212, distance: 446.8
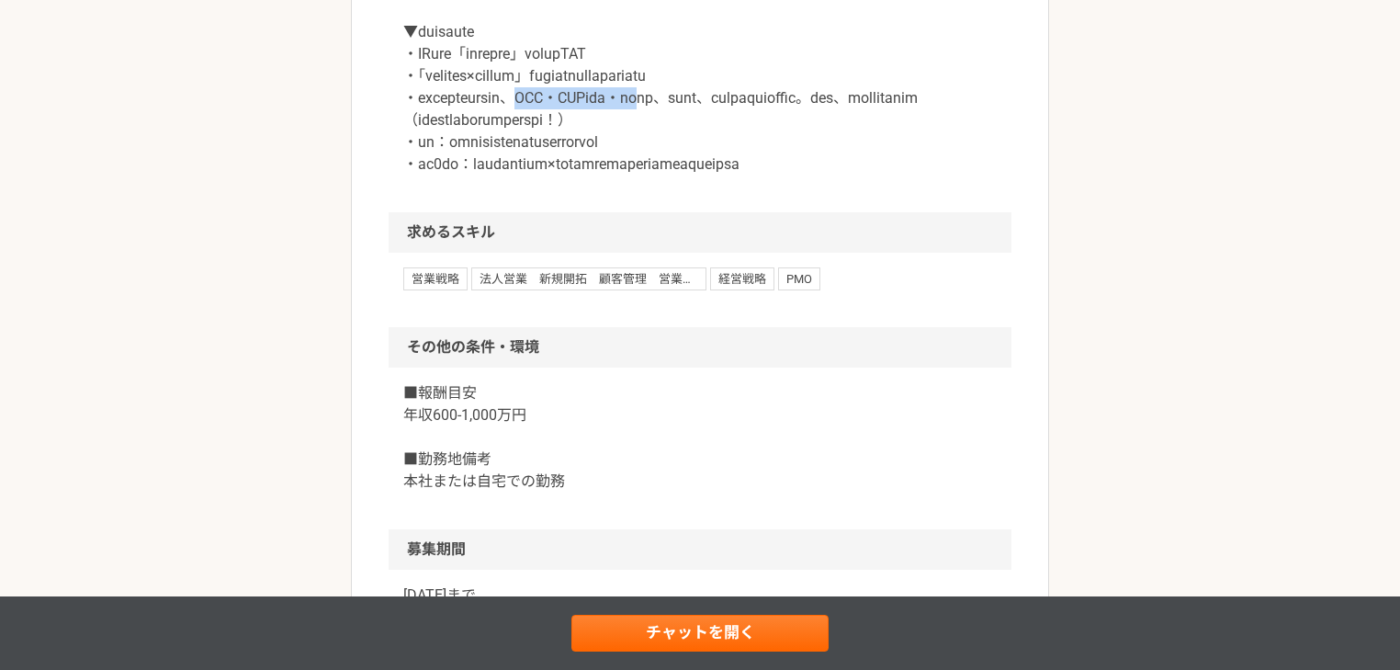
drag, startPoint x: 643, startPoint y: 213, endPoint x: 763, endPoint y: 220, distance: 119.6
drag, startPoint x: 633, startPoint y: 209, endPoint x: 608, endPoint y: 209, distance: 24.8
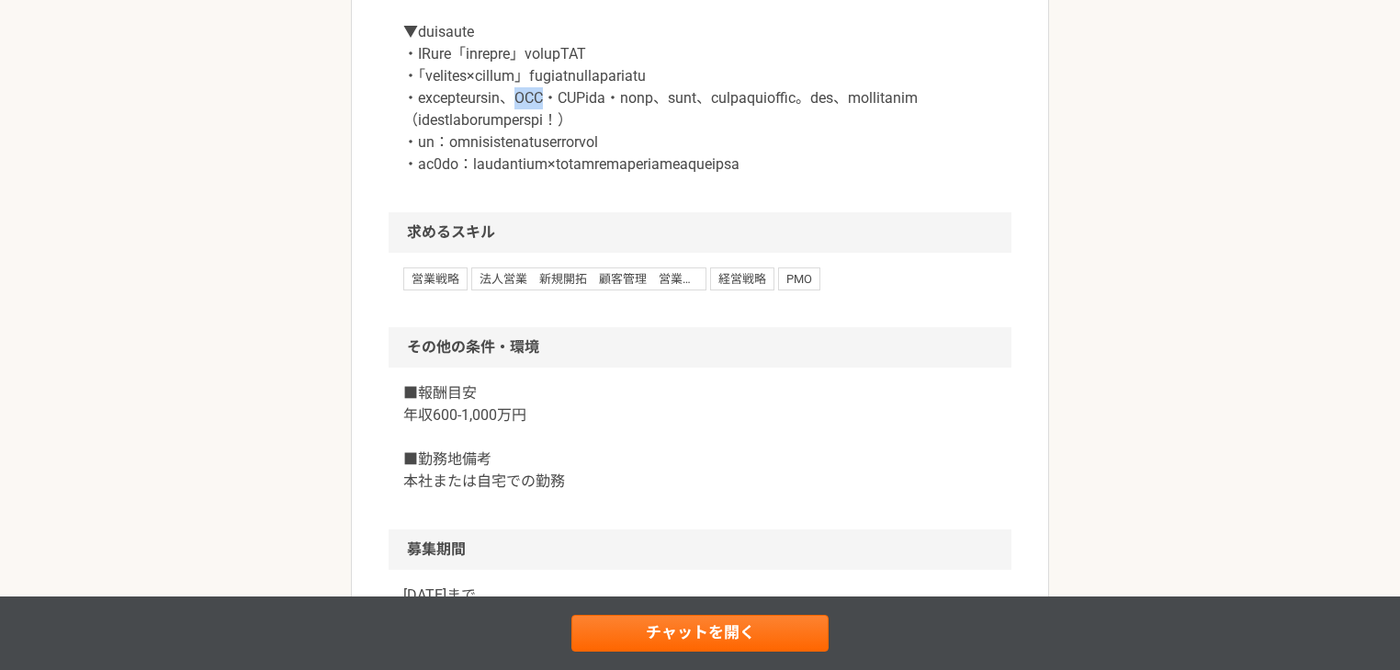
copy p "SFA"
drag, startPoint x: 644, startPoint y: 209, endPoint x: 675, endPoint y: 208, distance: 31.3
copy p "CRM"
drag, startPoint x: 411, startPoint y: 277, endPoint x: 794, endPoint y: 274, distance: 383.2
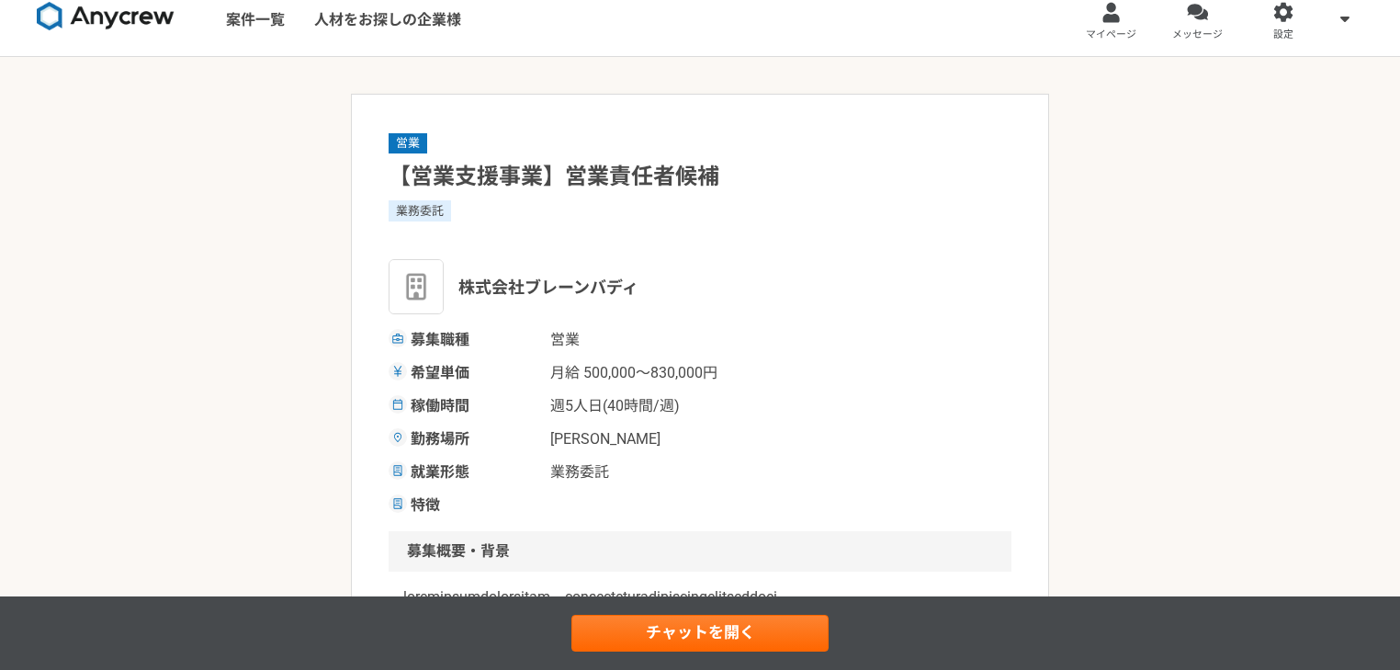
scroll to position [0, 0]
